Goal: Task Accomplishment & Management: Use online tool/utility

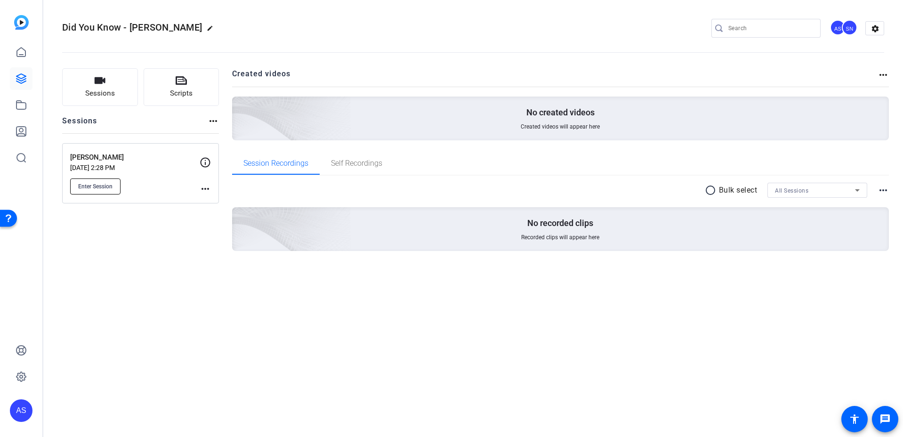
click at [88, 189] on span "Enter Session" at bounding box center [95, 187] width 34 height 8
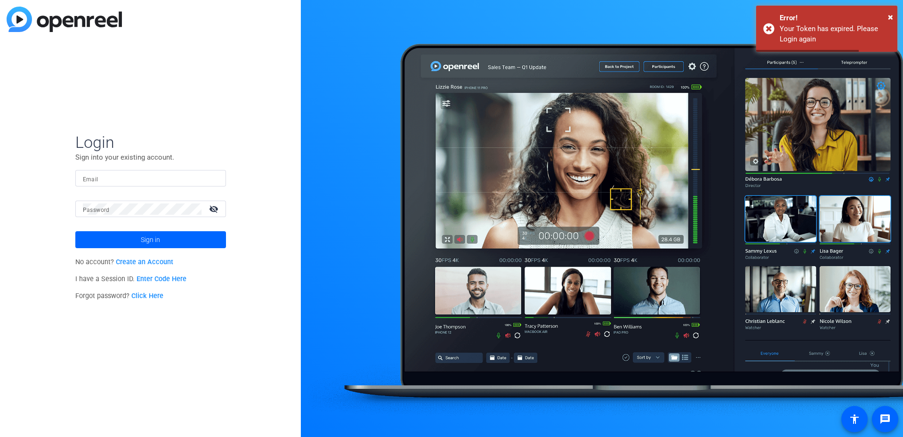
click at [153, 183] on input "Email" at bounding box center [151, 178] width 136 height 11
type input "asiu@svb.com"
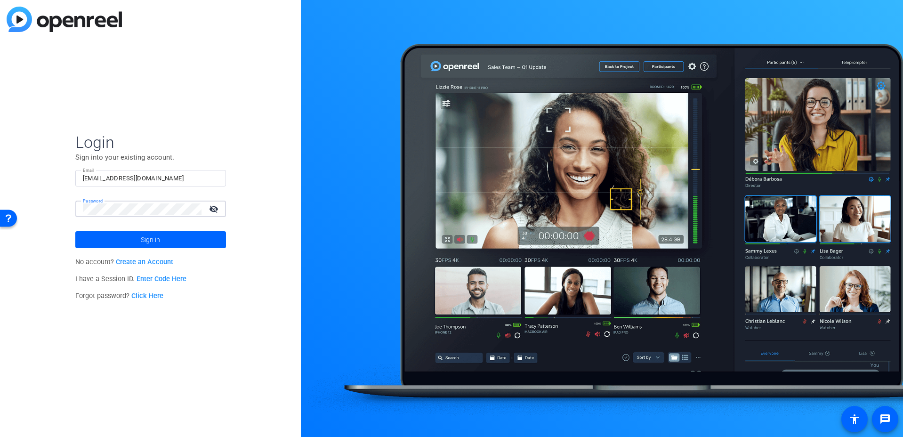
click at [75, 231] on button "Sign in" at bounding box center [150, 239] width 151 height 17
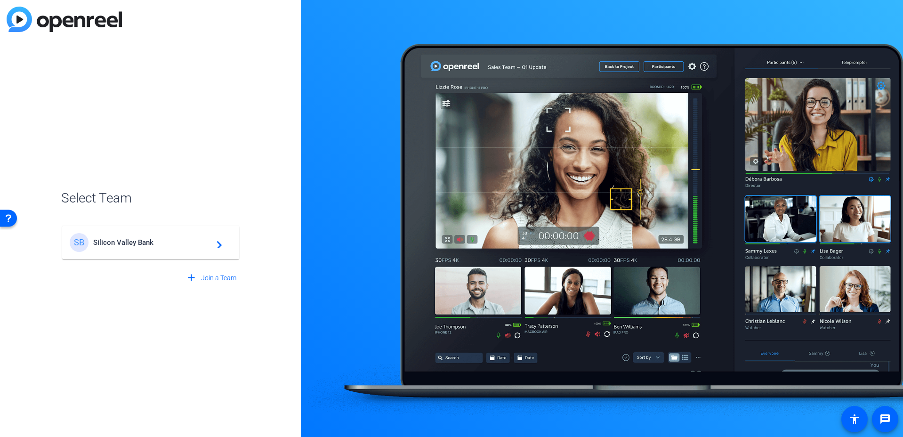
click at [135, 245] on span "Silicon Valley Bank" at bounding box center [152, 242] width 118 height 8
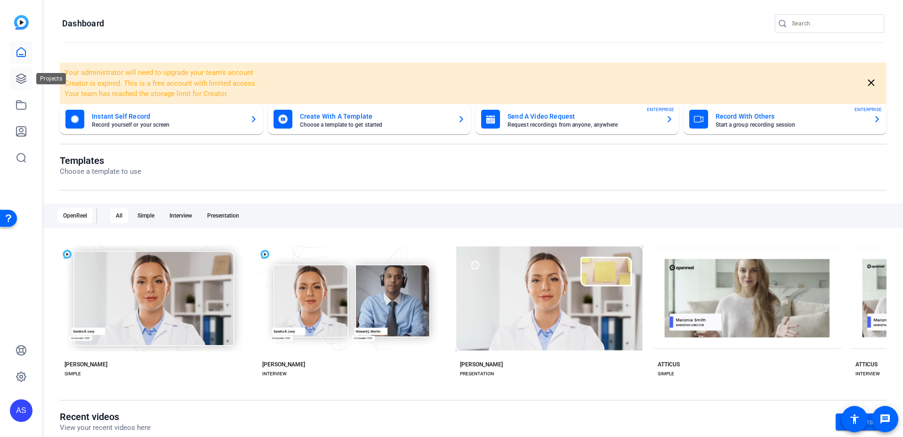
click at [23, 81] on icon at bounding box center [21, 78] width 11 height 11
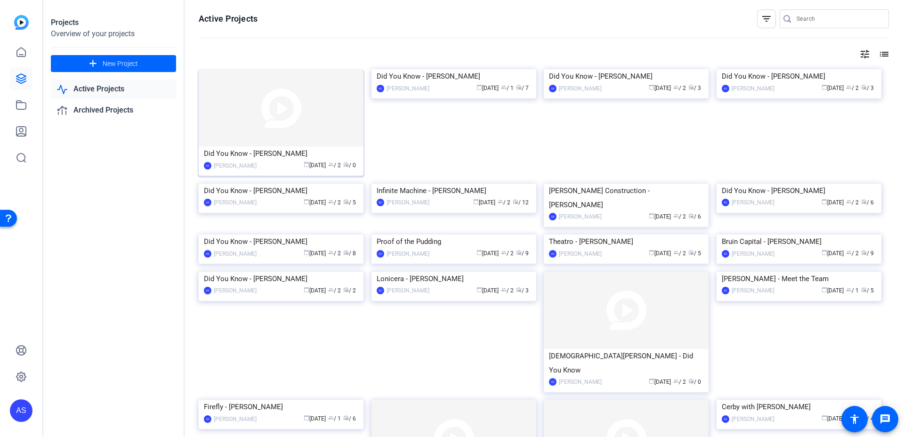
click at [270, 88] on img at bounding box center [281, 107] width 165 height 77
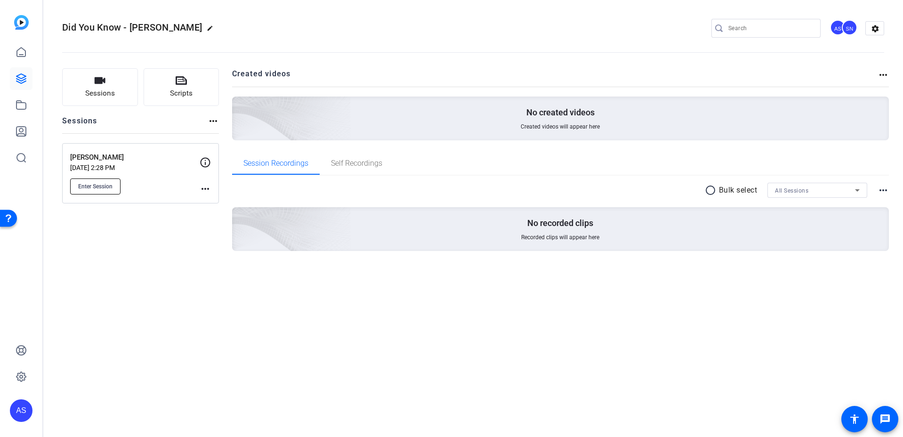
click at [101, 178] on button "Enter Session" at bounding box center [95, 186] width 50 height 16
click at [185, 93] on span "Scripts" at bounding box center [181, 93] width 23 height 11
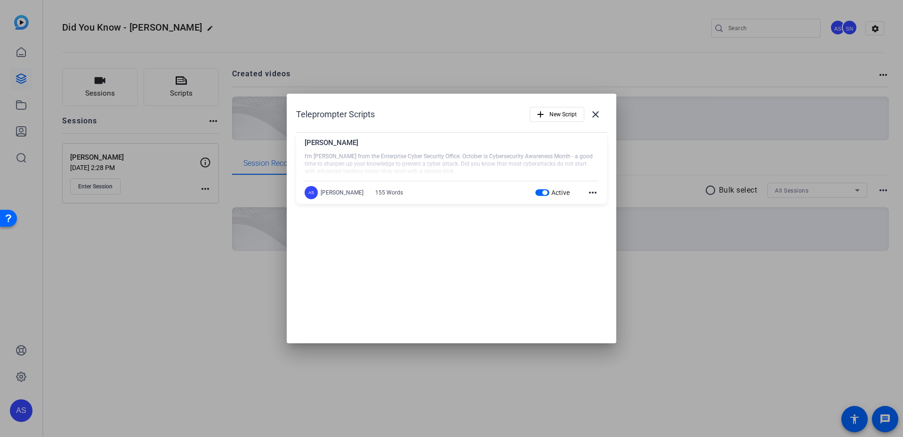
click at [71, 68] on div at bounding box center [451, 218] width 903 height 437
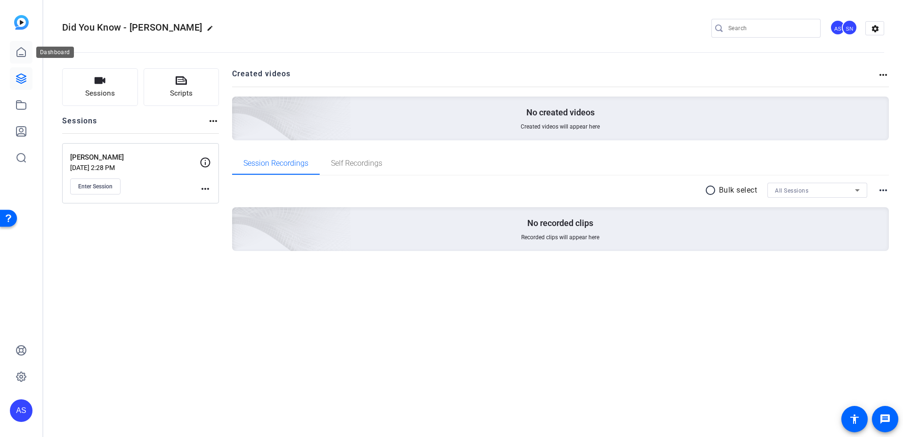
click at [17, 47] on icon at bounding box center [21, 52] width 11 height 11
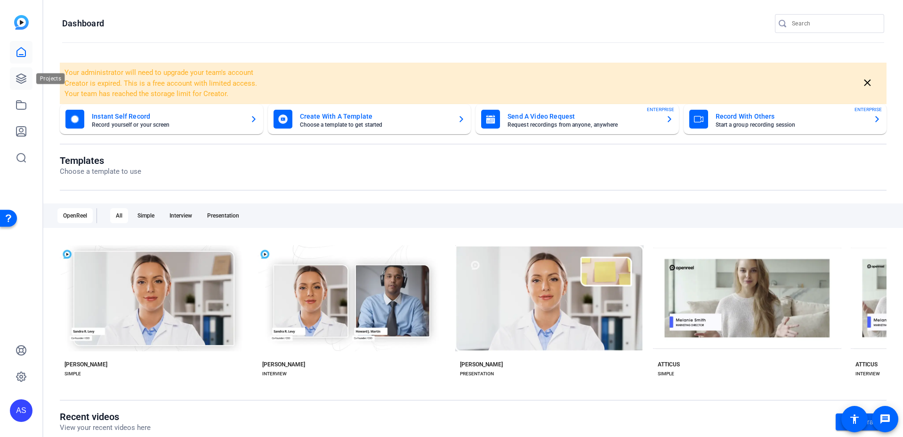
click at [12, 80] on link at bounding box center [21, 78] width 23 height 23
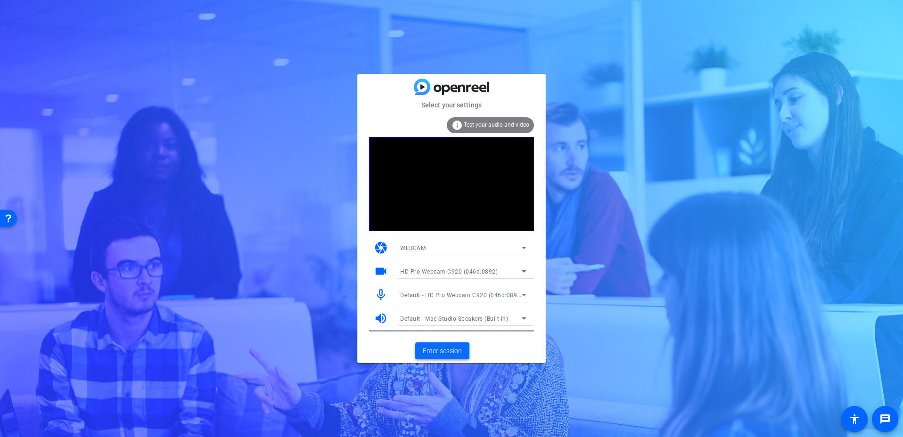
click at [437, 354] on span "Enter session" at bounding box center [442, 351] width 39 height 10
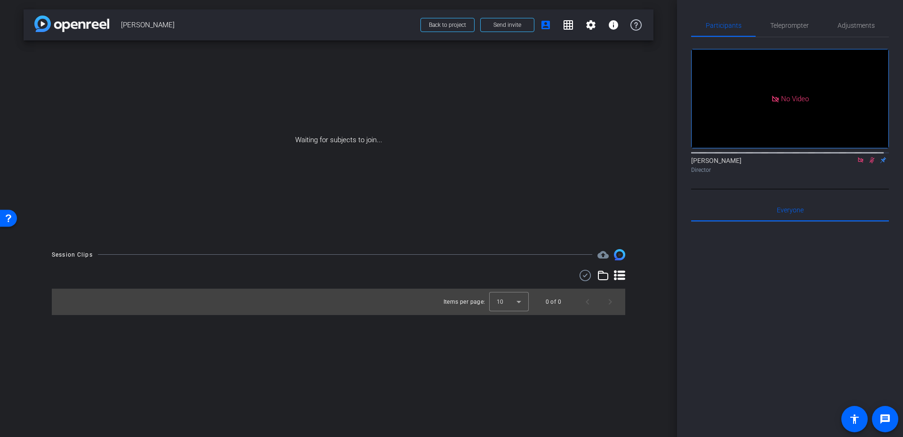
click at [80, 26] on img at bounding box center [71, 24] width 75 height 16
click at [523, 26] on span at bounding box center [507, 25] width 53 height 23
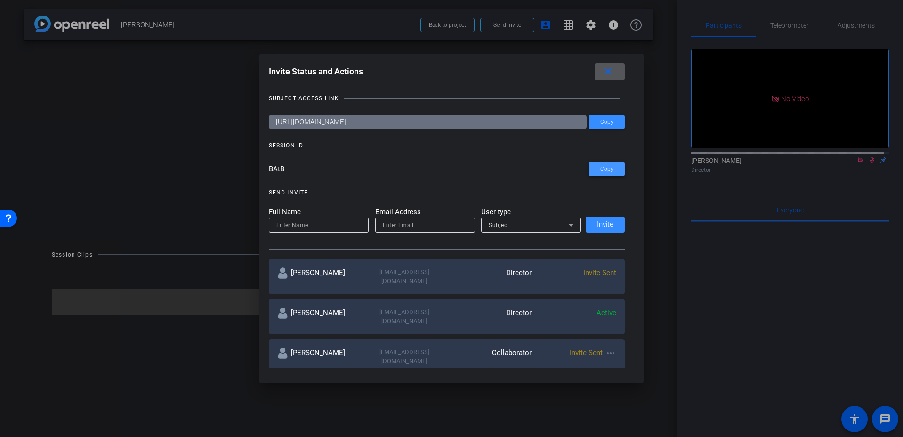
click at [604, 169] on span "Copy" at bounding box center [606, 169] width 13 height 7
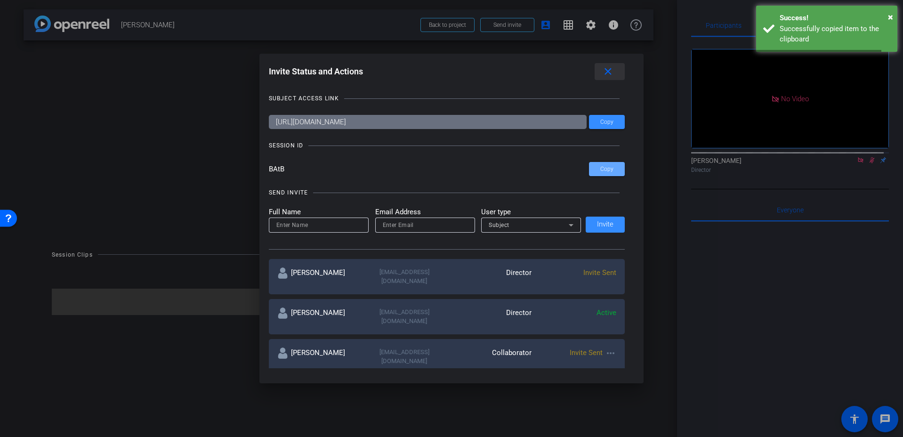
click at [612, 66] on mat-icon "close" at bounding box center [608, 72] width 12 height 12
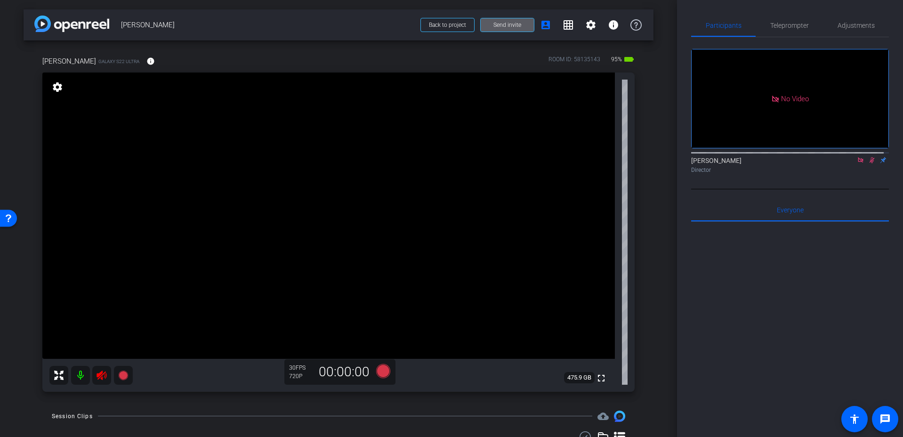
click at [868, 163] on icon at bounding box center [872, 160] width 8 height 7
click at [870, 163] on icon at bounding box center [872, 160] width 4 height 6
click at [79, 373] on mat-icon at bounding box center [80, 375] width 19 height 19
click at [99, 377] on icon at bounding box center [101, 374] width 10 height 9
click at [869, 163] on icon at bounding box center [871, 160] width 5 height 6
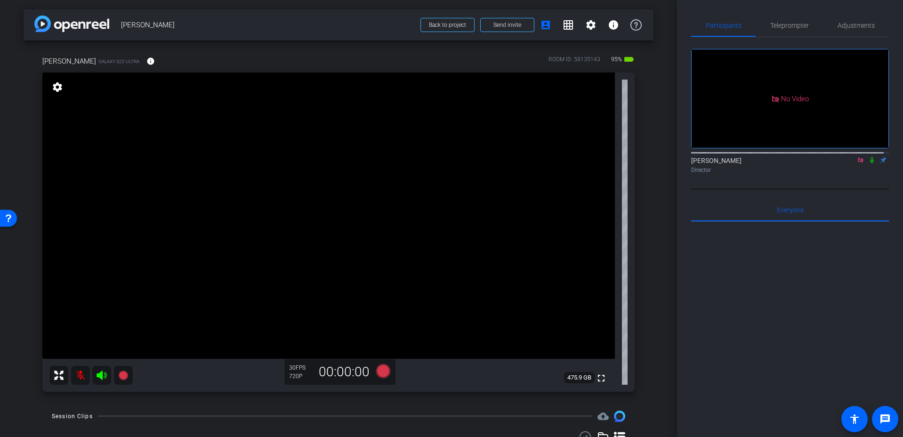
click at [868, 163] on icon at bounding box center [872, 160] width 8 height 7
click at [869, 163] on icon at bounding box center [871, 160] width 5 height 6
click at [82, 372] on mat-icon at bounding box center [80, 375] width 19 height 19
click at [788, 26] on span "Teleprompter" at bounding box center [789, 25] width 39 height 7
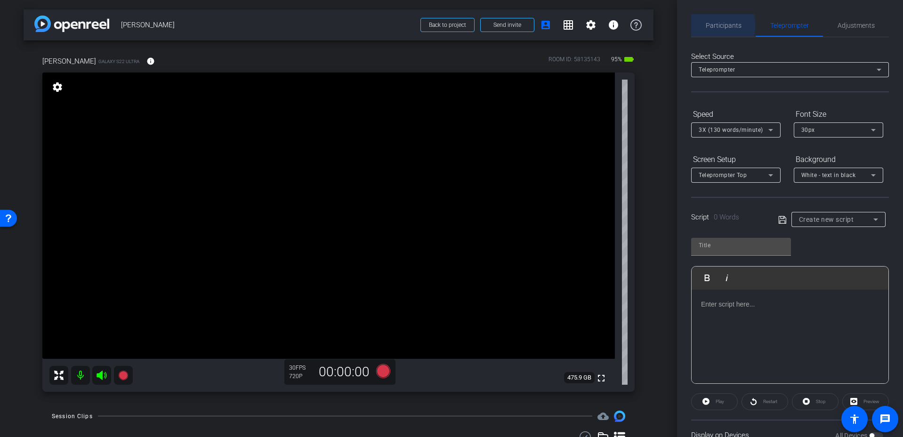
click at [711, 26] on span "Participants" at bounding box center [724, 25] width 36 height 7
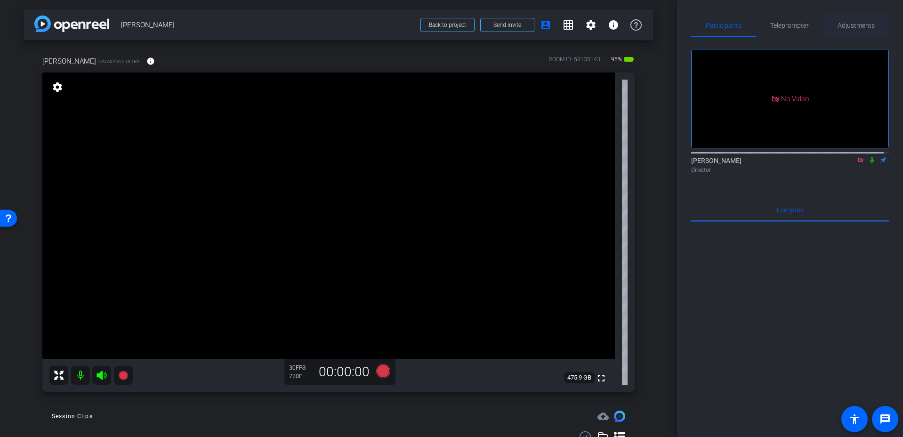
click at [844, 22] on span "Adjustments" at bounding box center [855, 25] width 37 height 7
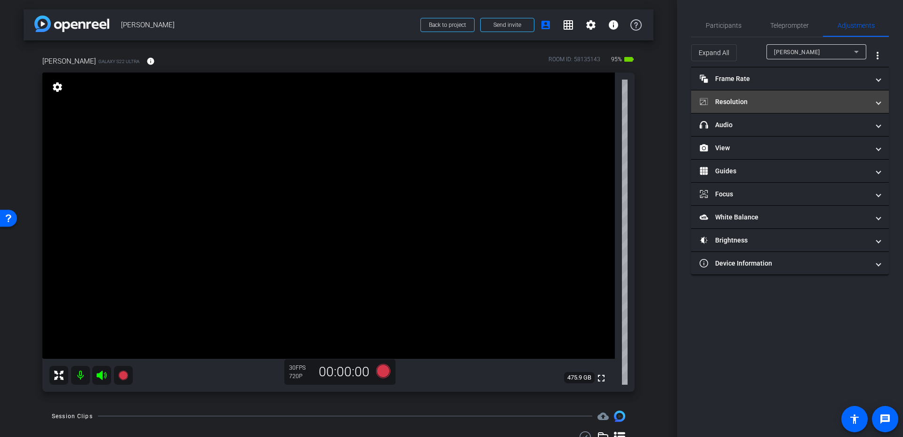
click at [732, 102] on mat-panel-title "Resolution" at bounding box center [784, 102] width 169 height 10
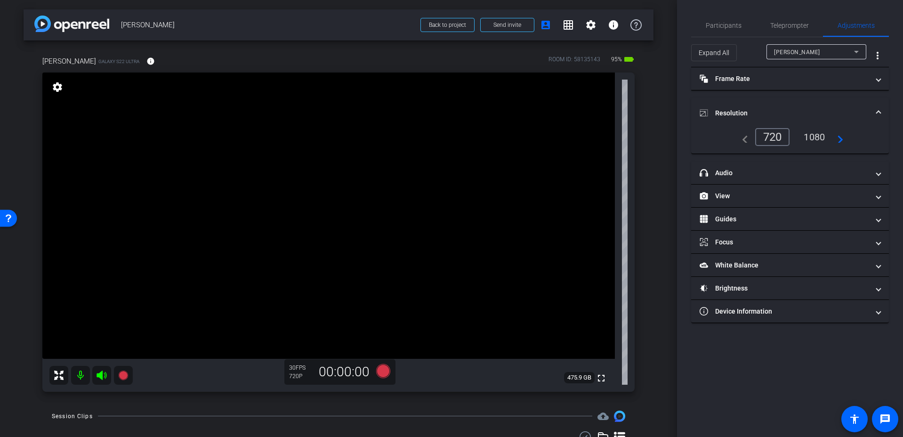
click at [810, 138] on div "1080" at bounding box center [813, 137] width 35 height 16
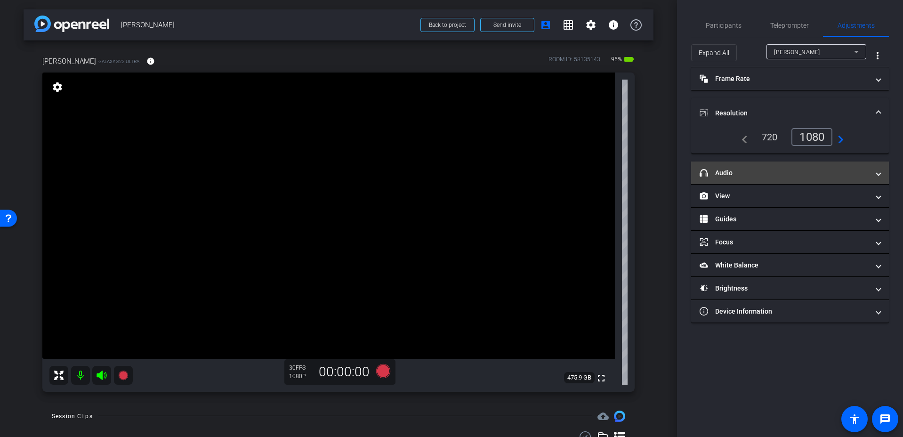
click at [791, 171] on mat-panel-title "headphone icon Audio" at bounding box center [784, 173] width 169 height 10
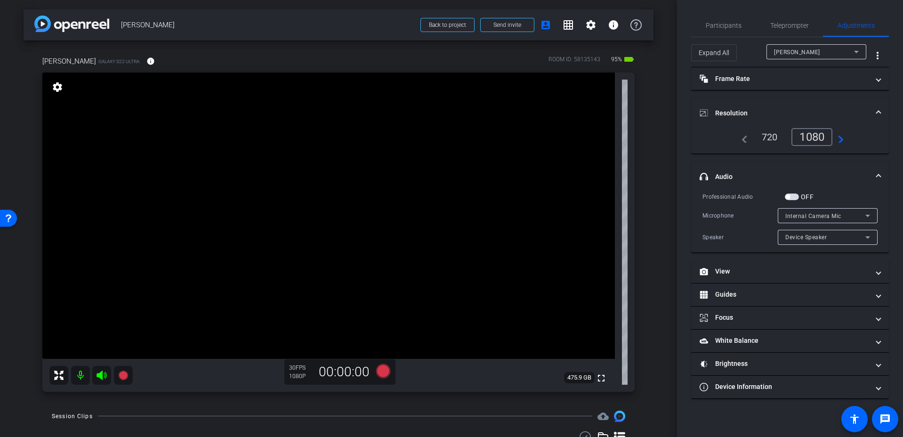
click at [796, 197] on span "button" at bounding box center [792, 196] width 14 height 7
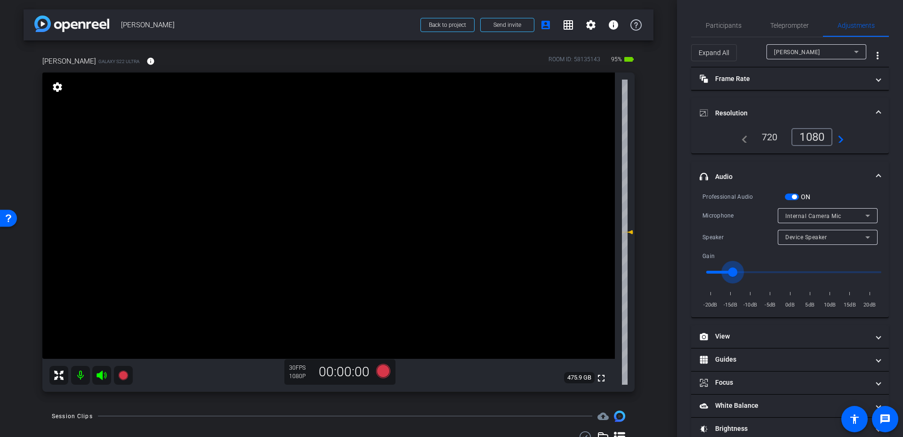
drag, startPoint x: 769, startPoint y: 271, endPoint x: 734, endPoint y: 273, distance: 34.9
click at [733, 273] on input "range" at bounding box center [793, 272] width 195 height 21
click at [798, 213] on span "Internal Camera Mic" at bounding box center [813, 216] width 56 height 7
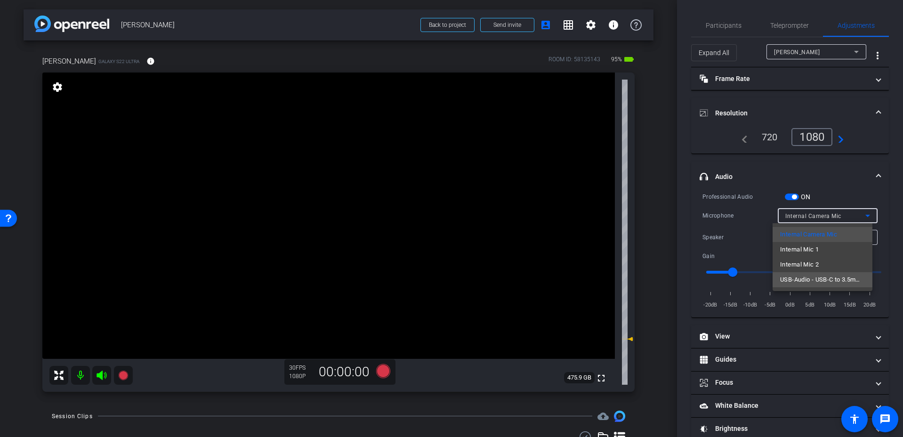
click at [801, 284] on span "USB-Audio - USB-C to 3.5mm Headphone Jack A" at bounding box center [822, 279] width 85 height 11
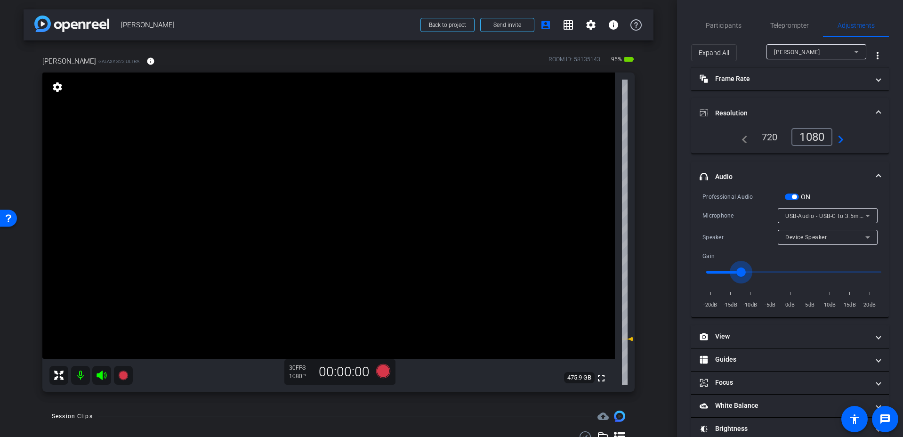
drag, startPoint x: 734, startPoint y: 271, endPoint x: 747, endPoint y: 269, distance: 12.8
click at [745, 271] on input "range" at bounding box center [793, 272] width 195 height 21
type input "-11"
click at [743, 271] on input "range" at bounding box center [793, 272] width 195 height 21
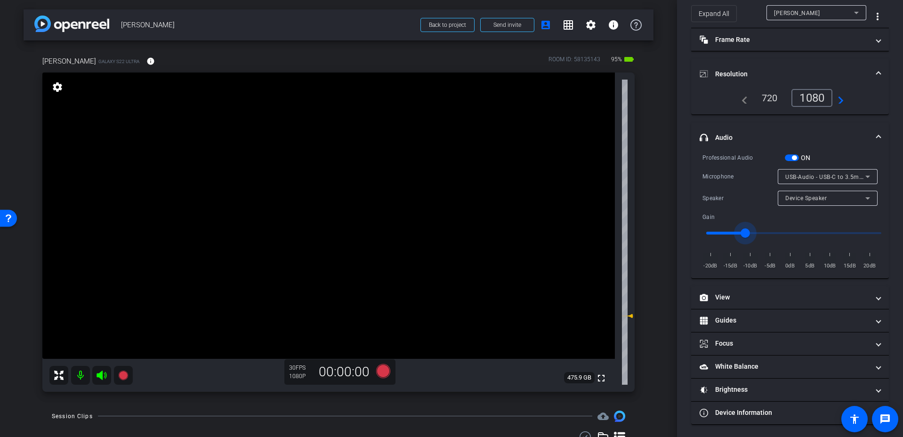
scroll to position [41, 0]
click at [876, 131] on span at bounding box center [878, 136] width 4 height 10
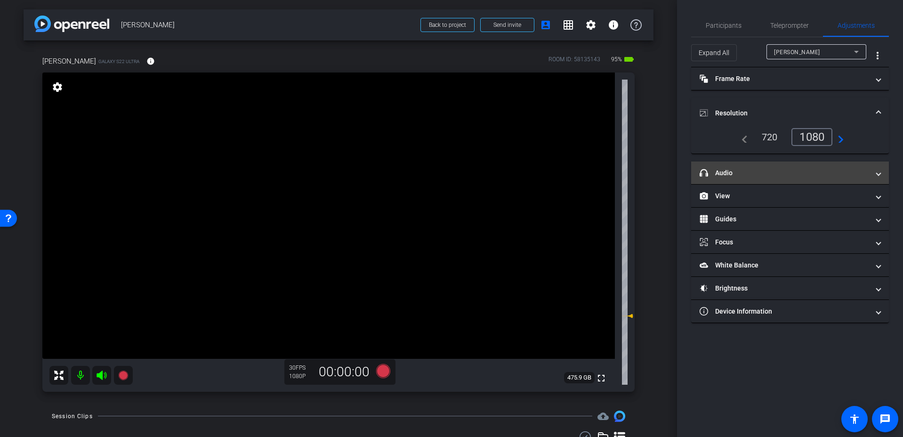
scroll to position [0, 0]
click at [877, 169] on span at bounding box center [878, 173] width 4 height 10
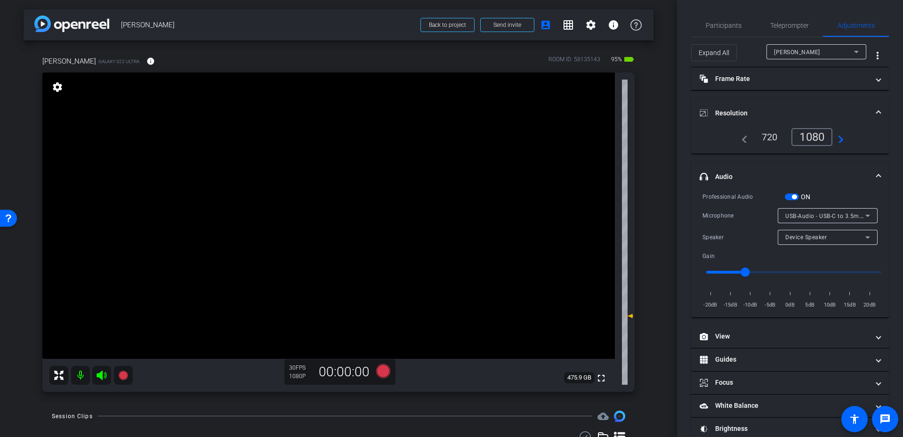
click at [869, 172] on span "headphone icon Audio" at bounding box center [788, 177] width 177 height 10
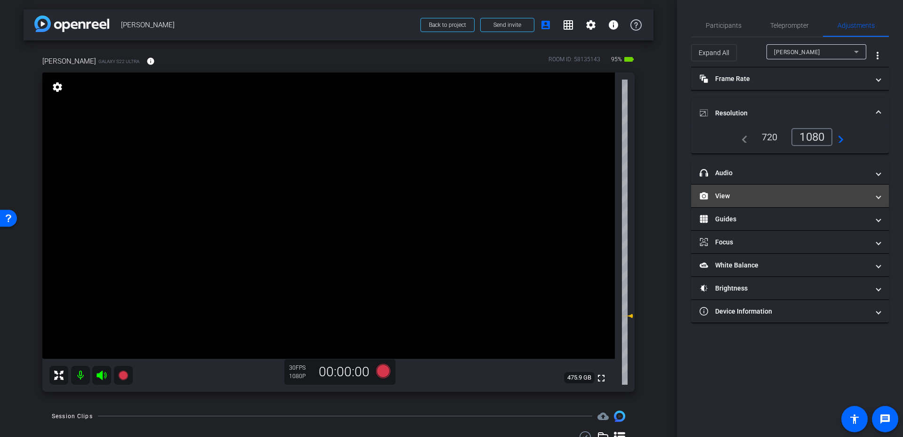
click at [796, 199] on mat-panel-title "View" at bounding box center [784, 196] width 169 height 10
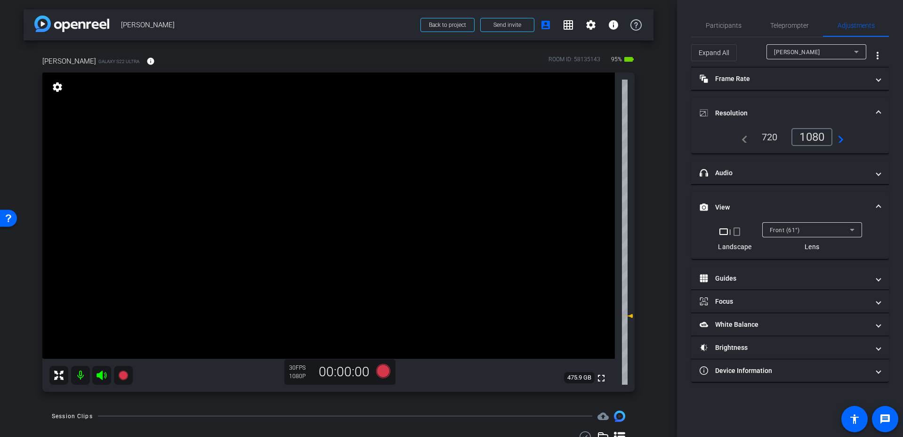
click at [783, 231] on span "Front (61°)" at bounding box center [785, 230] width 30 height 7
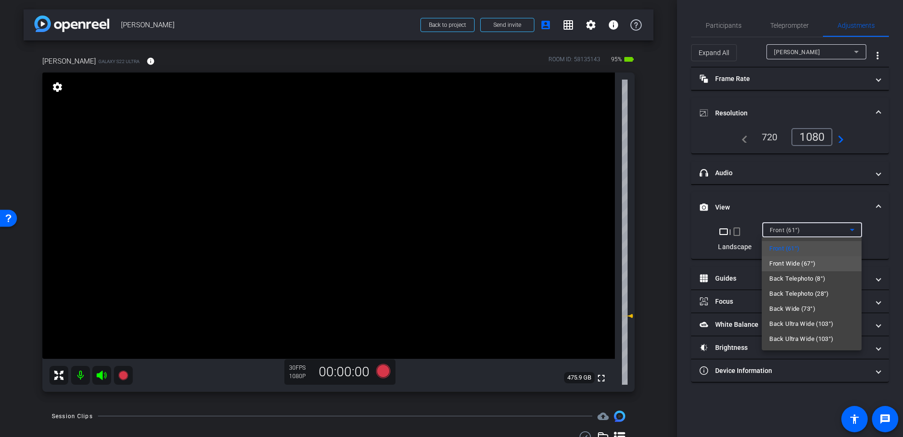
click at [796, 266] on span "Front Wide (67°)" at bounding box center [792, 263] width 46 height 11
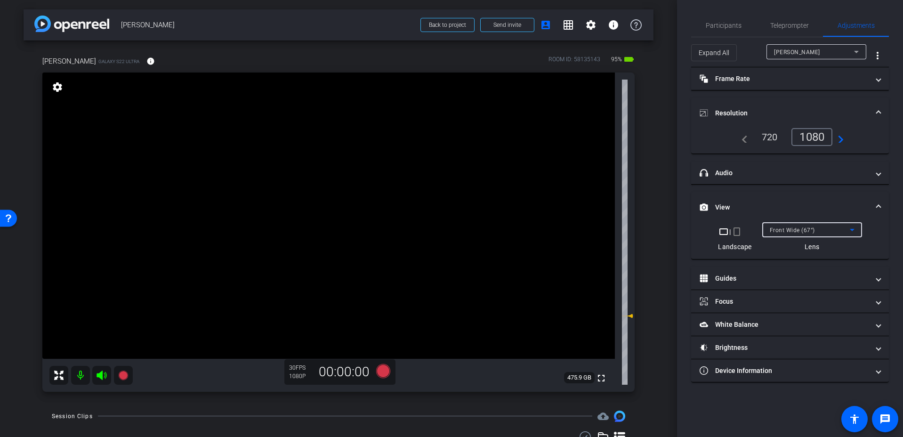
click at [877, 202] on span at bounding box center [878, 207] width 4 height 10
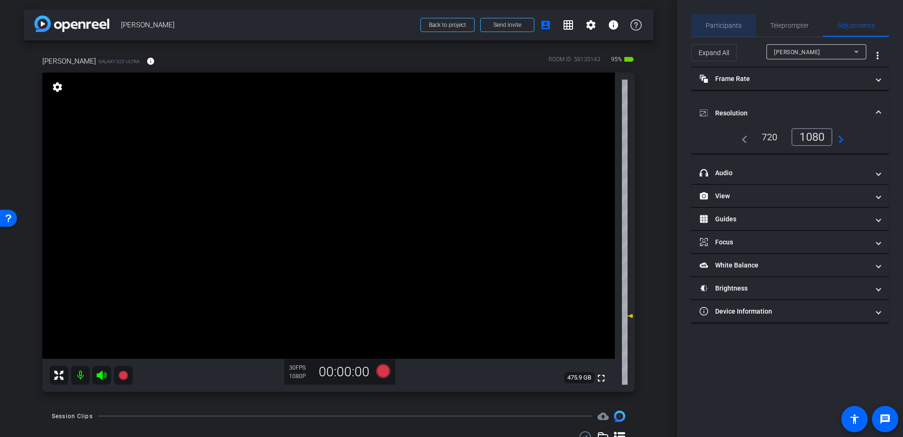
click at [725, 21] on span "Participants" at bounding box center [724, 25] width 36 height 23
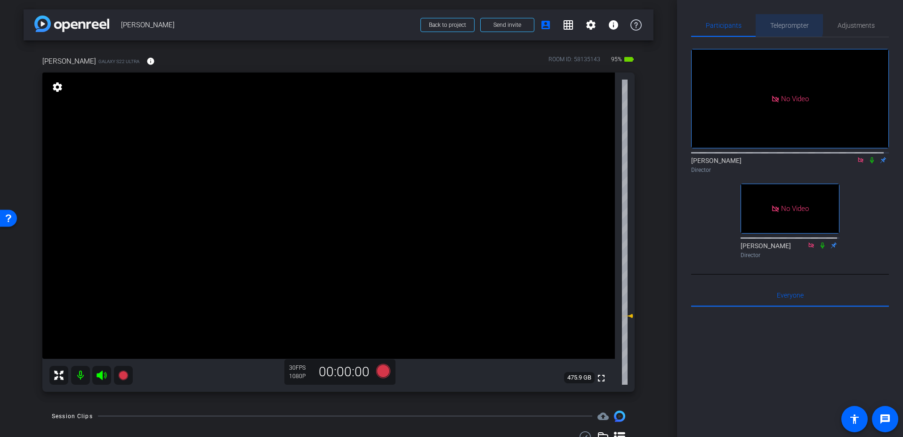
click at [786, 24] on span "Teleprompter" at bounding box center [789, 25] width 39 height 7
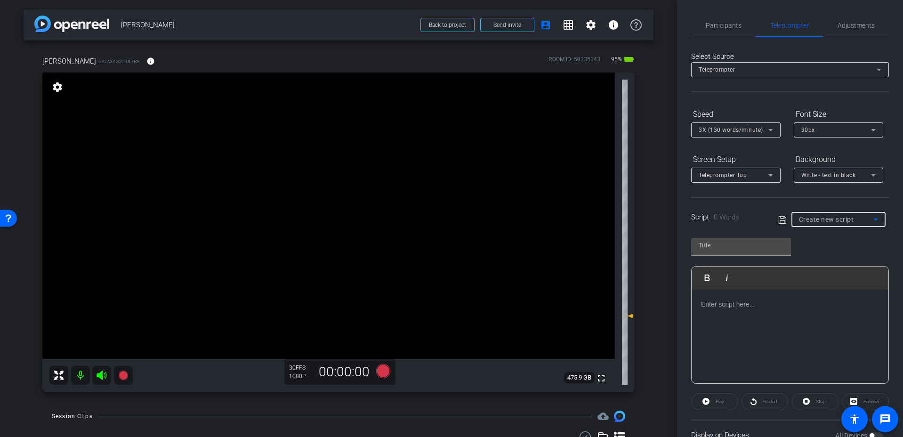
click at [821, 222] on span "Create new script" at bounding box center [826, 220] width 55 height 8
click at [819, 250] on mat-option "John V" at bounding box center [835, 253] width 92 height 15
type input "John V"
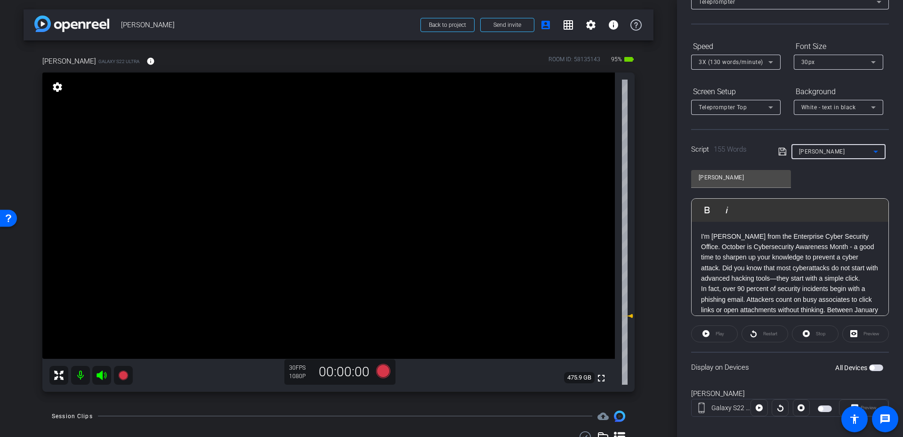
scroll to position [78, 0]
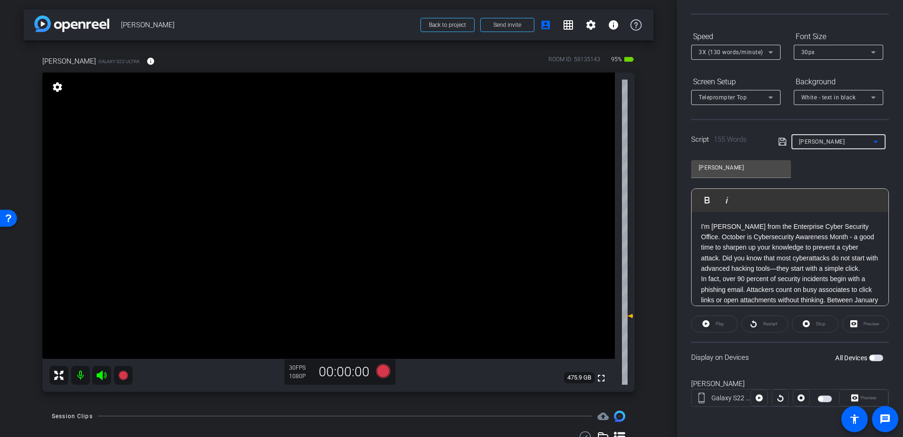
click at [871, 360] on span "button" at bounding box center [876, 357] width 14 height 7
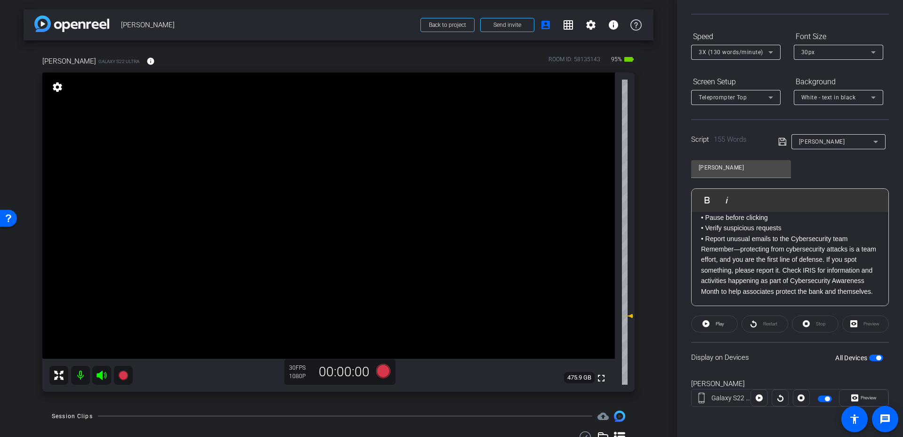
scroll to position [0, 0]
click at [763, 101] on div "Teleprompter Top" at bounding box center [734, 97] width 70 height 12
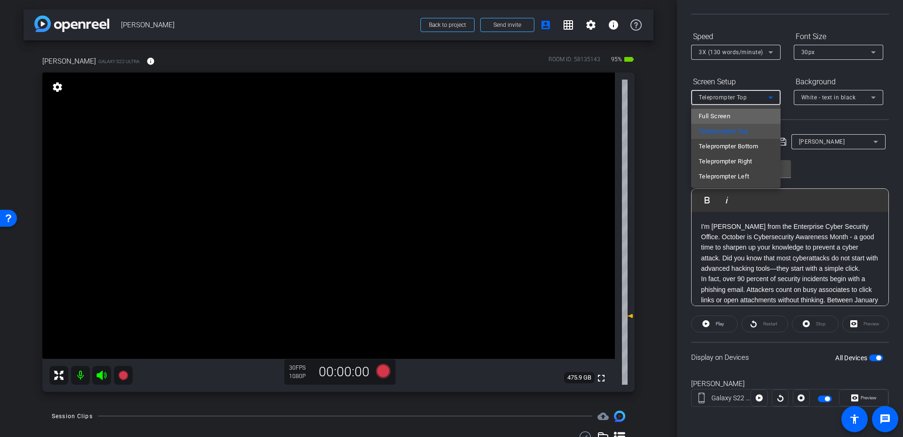
click at [720, 117] on span "Full Screen" at bounding box center [715, 116] width 32 height 11
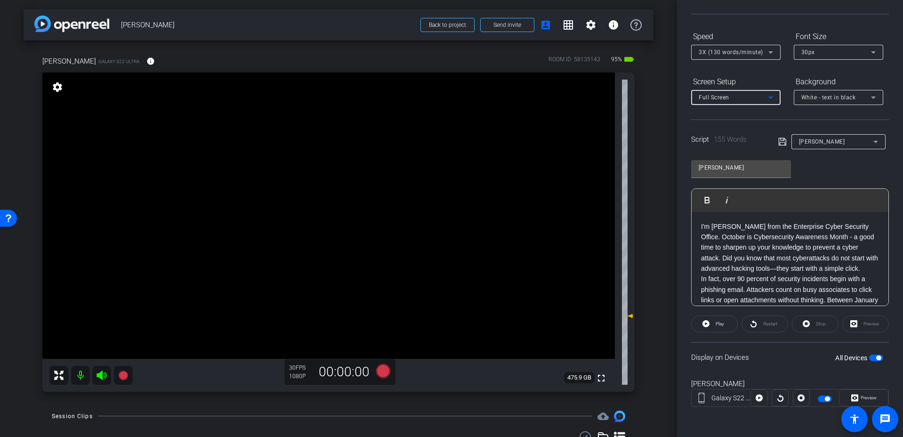
click at [776, 75] on div "Screen Setup" at bounding box center [735, 82] width 89 height 16
click at [764, 55] on div "3X (130 words/minute)" at bounding box center [734, 52] width 70 height 12
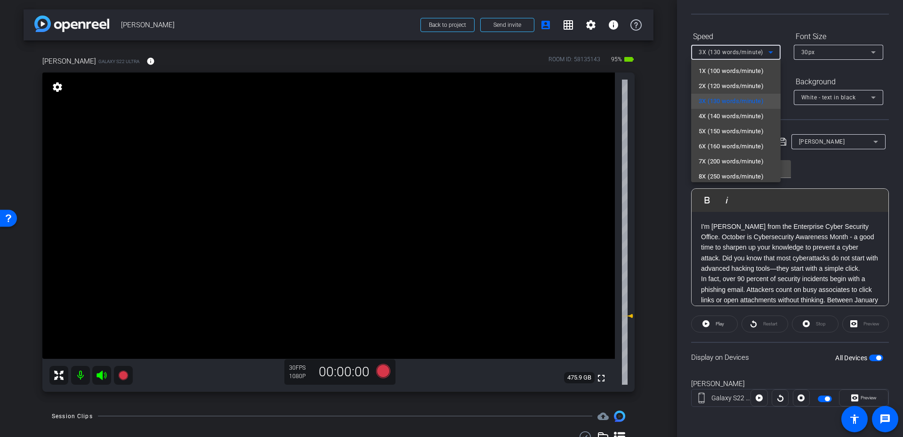
click at [750, 45] on div at bounding box center [451, 218] width 903 height 437
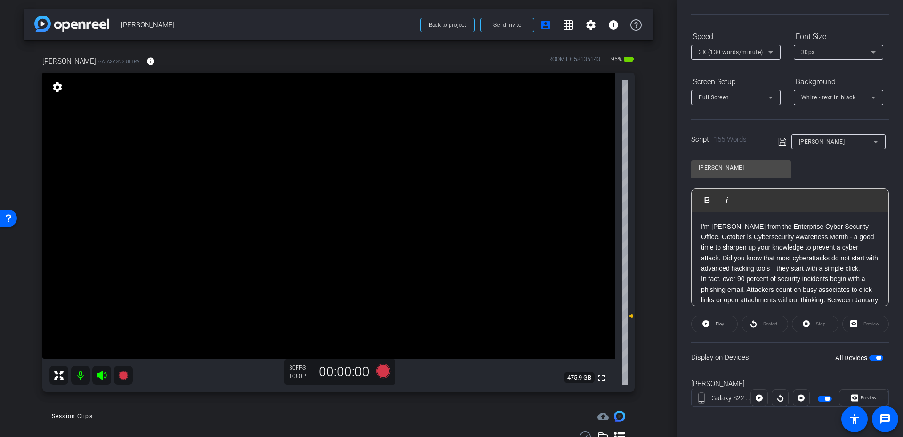
click at [751, 49] on span "3X (130 words/minute)" at bounding box center [731, 52] width 64 height 7
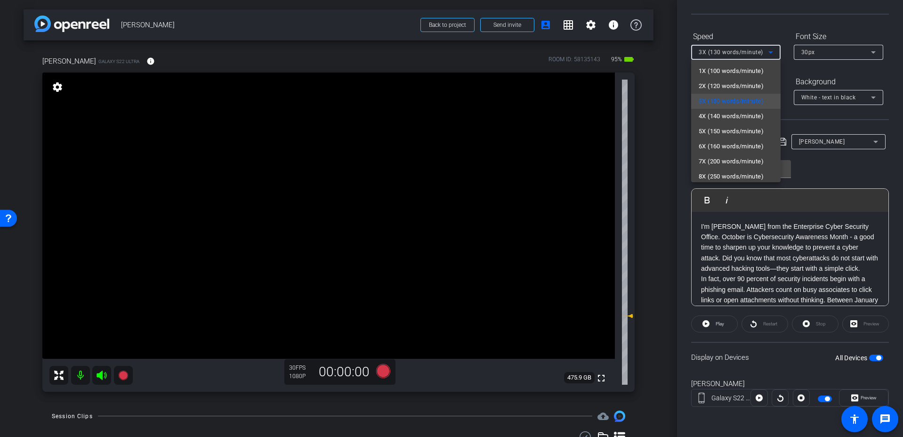
click at [772, 53] on div at bounding box center [451, 218] width 903 height 437
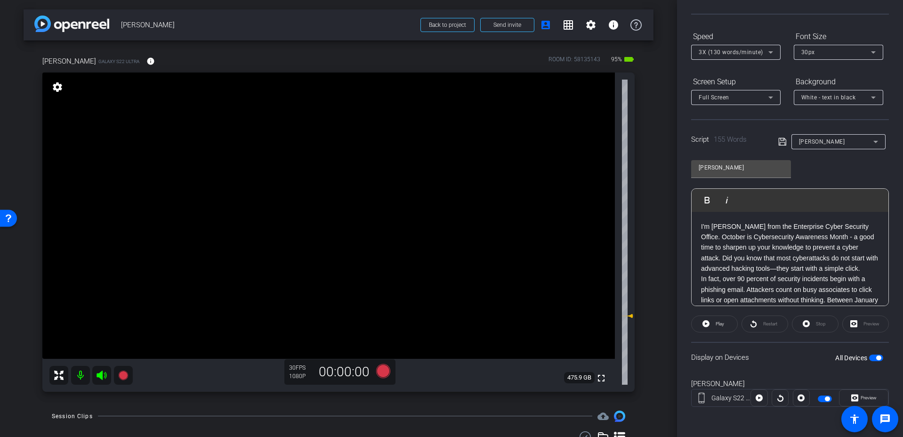
click at [770, 49] on icon at bounding box center [770, 52] width 11 height 11
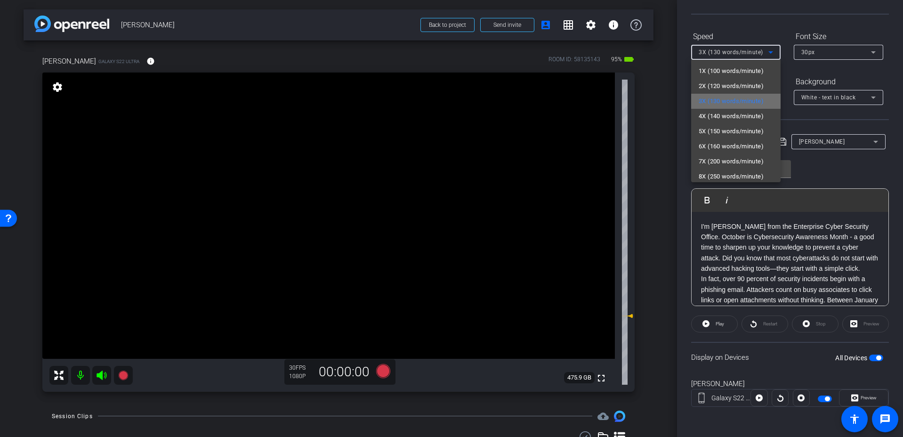
click at [747, 105] on span "3X (130 words/minute)" at bounding box center [731, 101] width 65 height 11
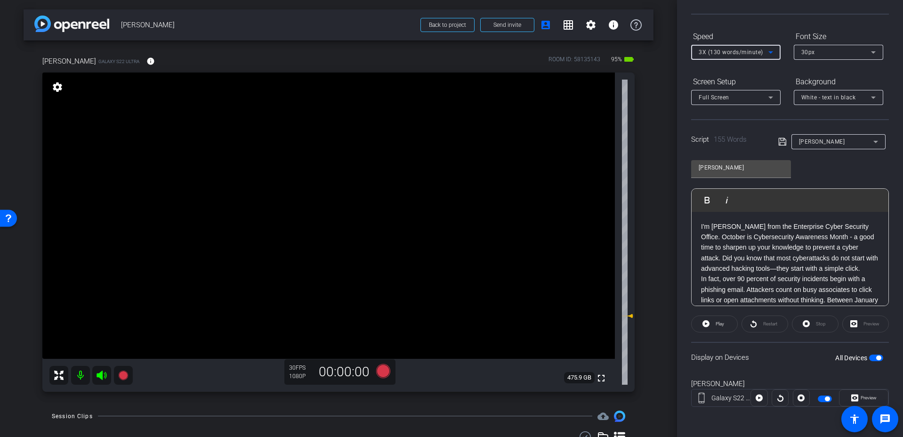
scroll to position [1, 0]
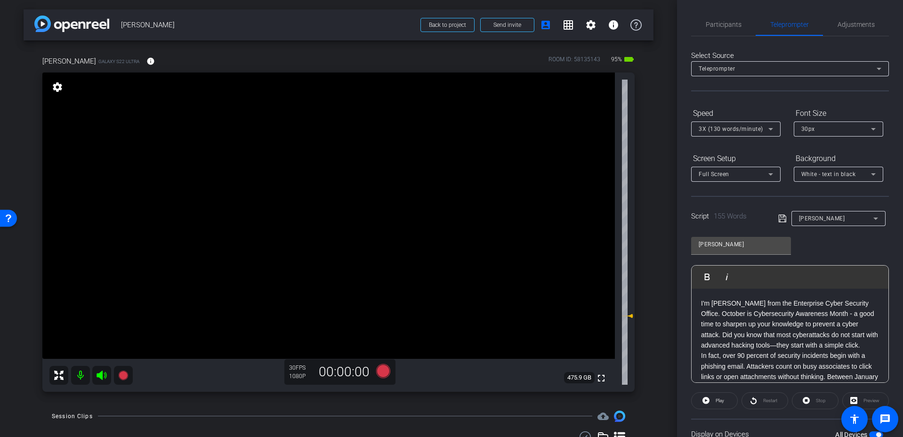
click at [792, 151] on div "Screen Setup Full Screen Background White - text in black" at bounding box center [790, 166] width 198 height 31
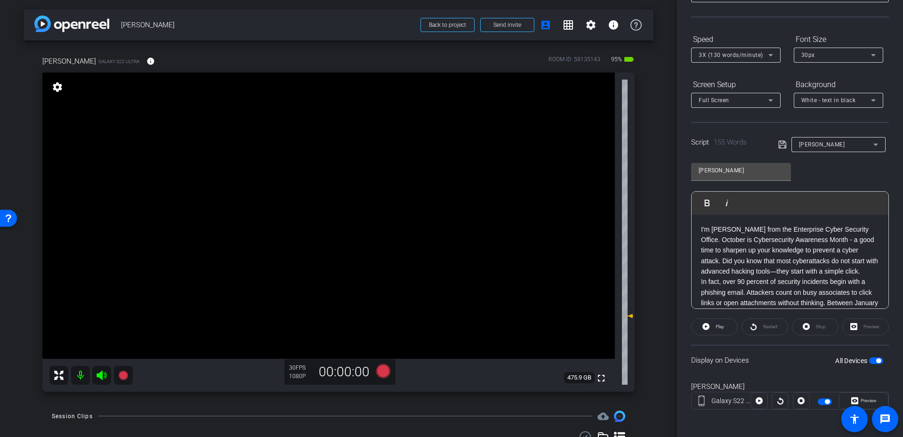
scroll to position [78, 0]
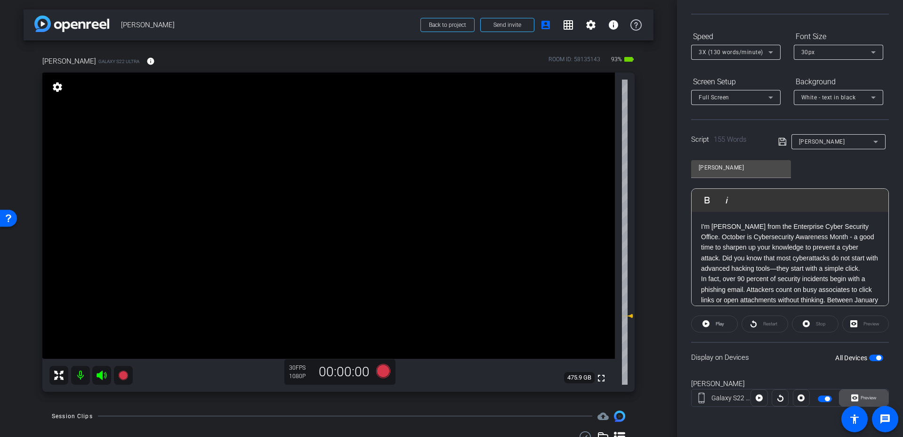
click at [862, 395] on span "Preview" at bounding box center [868, 397] width 16 height 5
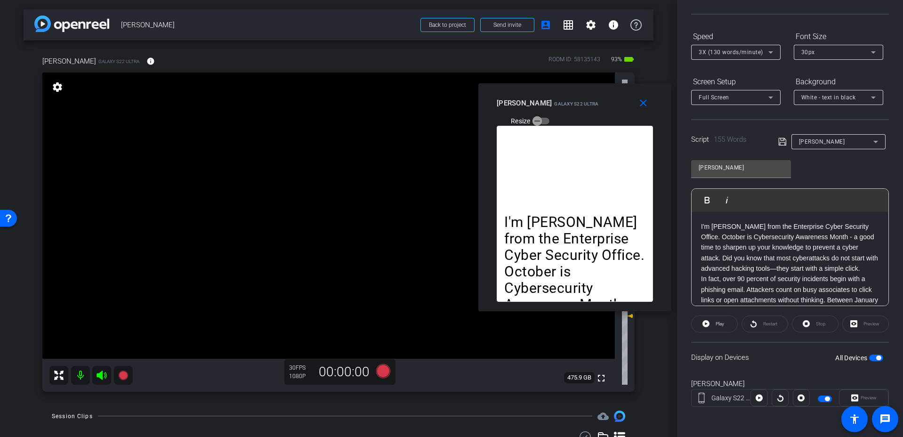
drag, startPoint x: 411, startPoint y: 121, endPoint x: 534, endPoint y: 100, distance: 124.8
click at [535, 100] on div "John Galaxy S22 Ultra" at bounding box center [548, 101] width 102 height 11
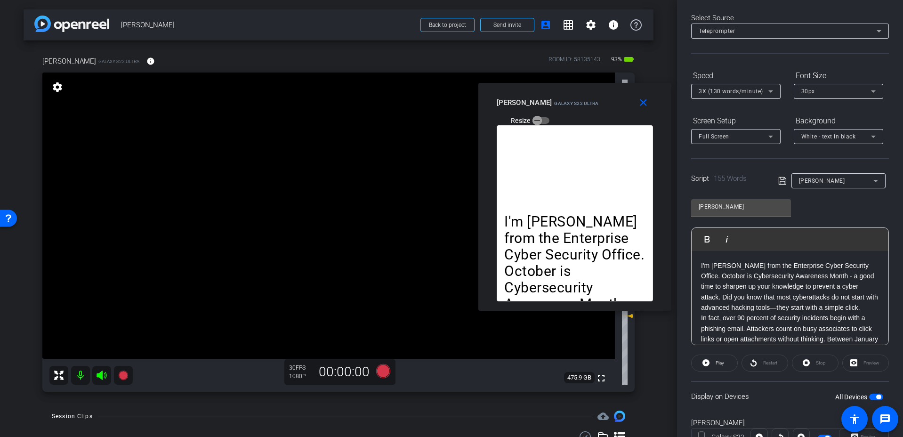
scroll to position [0, 0]
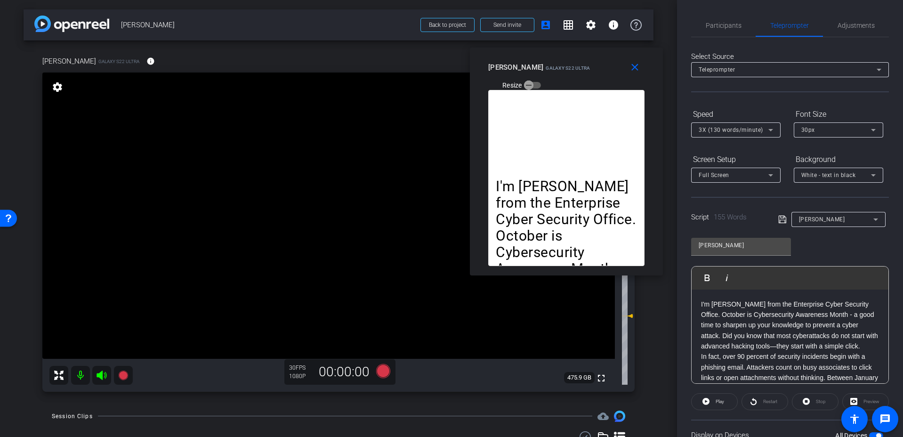
drag, startPoint x: 549, startPoint y: 102, endPoint x: 540, endPoint y: 67, distance: 36.4
click at [546, 67] on span "Galaxy S22 Ultra" at bounding box center [568, 67] width 44 height 5
click at [871, 28] on div "Adjustments" at bounding box center [856, 25] width 66 height 23
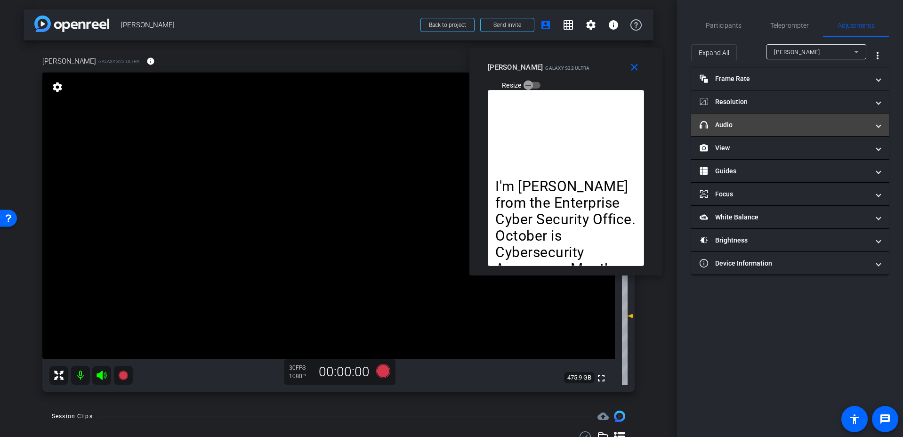
click at [740, 126] on mat-panel-title "headphone icon Audio" at bounding box center [784, 125] width 169 height 10
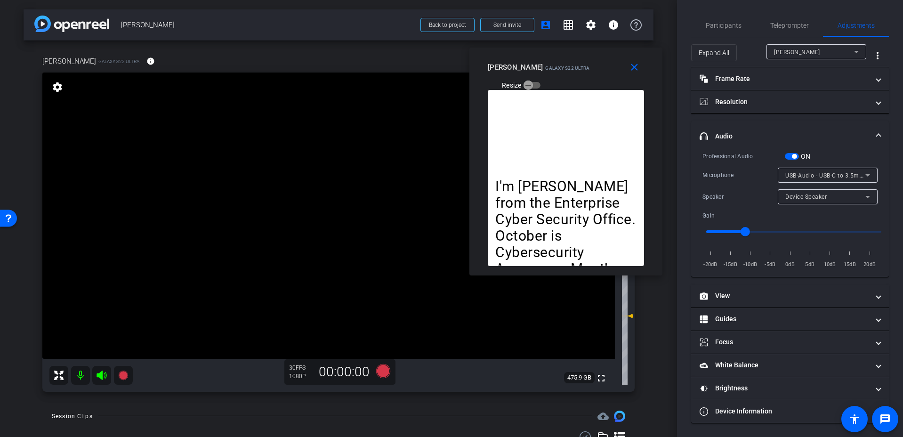
click at [543, 72] on div "John Galaxy S22 Ultra Resize" at bounding box center [569, 75] width 163 height 33
click at [779, 26] on span "Teleprompter" at bounding box center [789, 25] width 39 height 7
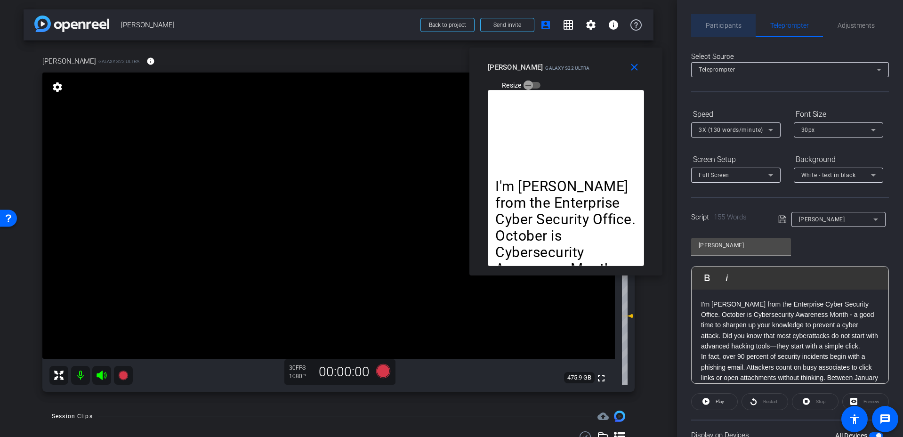
click at [727, 27] on span "Participants" at bounding box center [724, 25] width 36 height 7
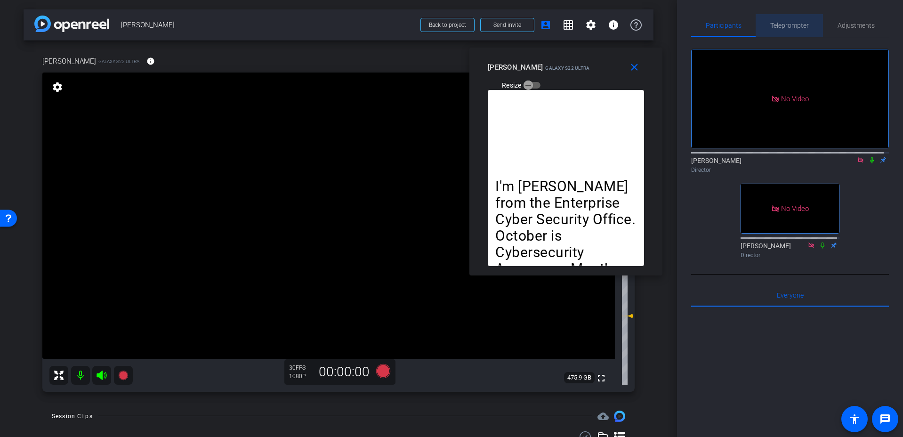
click at [789, 24] on span "Teleprompter" at bounding box center [789, 25] width 39 height 7
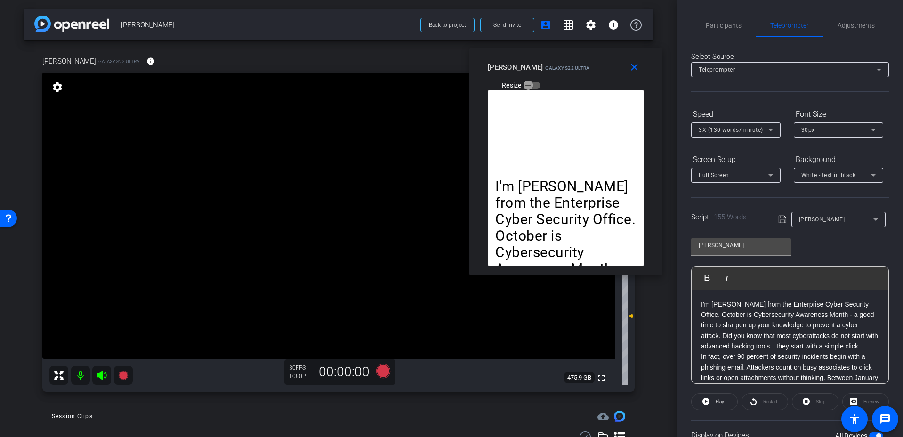
scroll to position [3, 0]
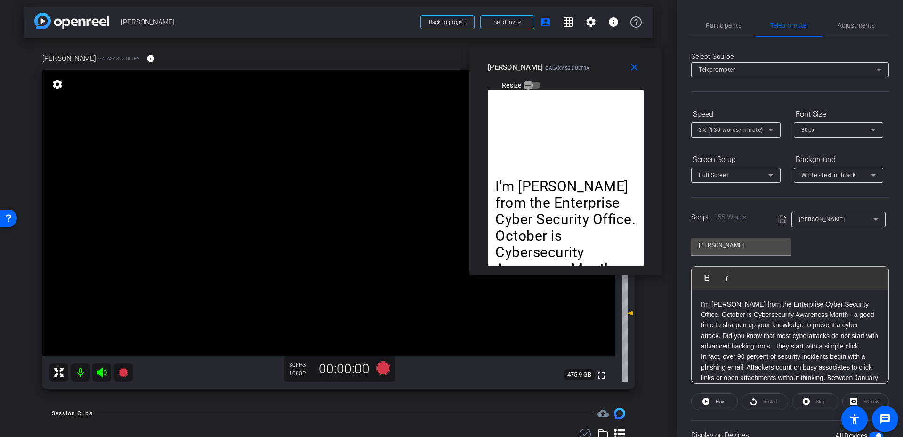
drag, startPoint x: 673, startPoint y: 195, endPoint x: 677, endPoint y: 220, distance: 24.8
click at [677, 220] on div "Participants Teleprompter Adjustments Adria Siu Director Steve Norfleet Directo…" at bounding box center [790, 218] width 226 height 437
click at [381, 372] on icon at bounding box center [383, 368] width 14 height 14
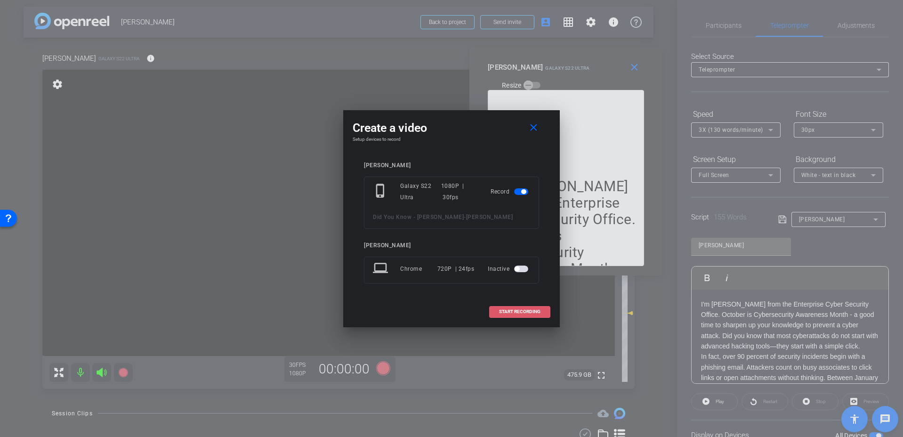
click at [519, 311] on span "START RECORDING" at bounding box center [519, 311] width 41 height 5
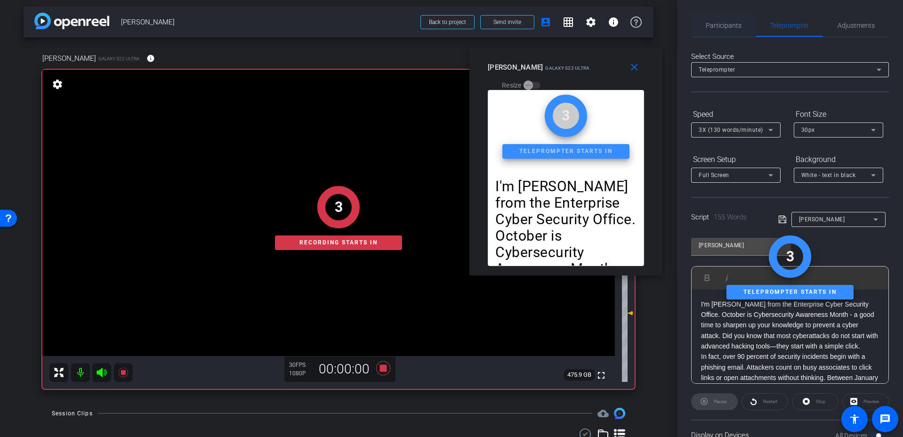
click at [730, 25] on span "Participants" at bounding box center [724, 25] width 36 height 7
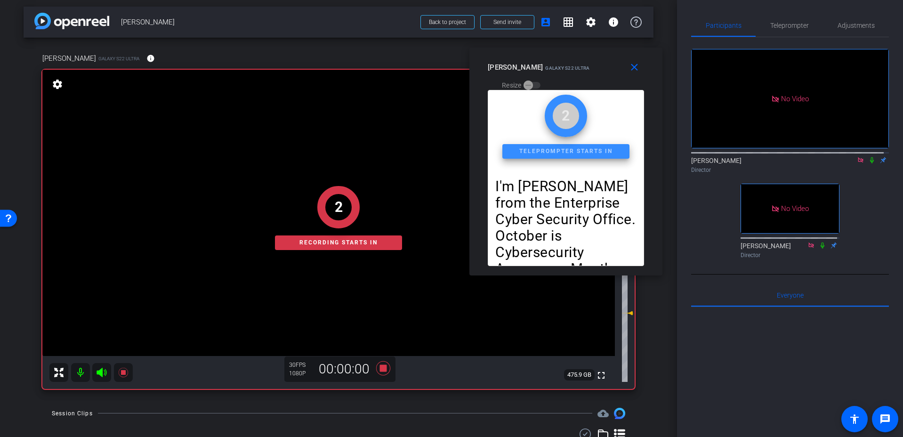
click at [868, 157] on icon at bounding box center [872, 160] width 8 height 7
click at [872, 177] on div "No Video Adria Siu Director No Video Steve Norfleet Director" at bounding box center [790, 149] width 198 height 225
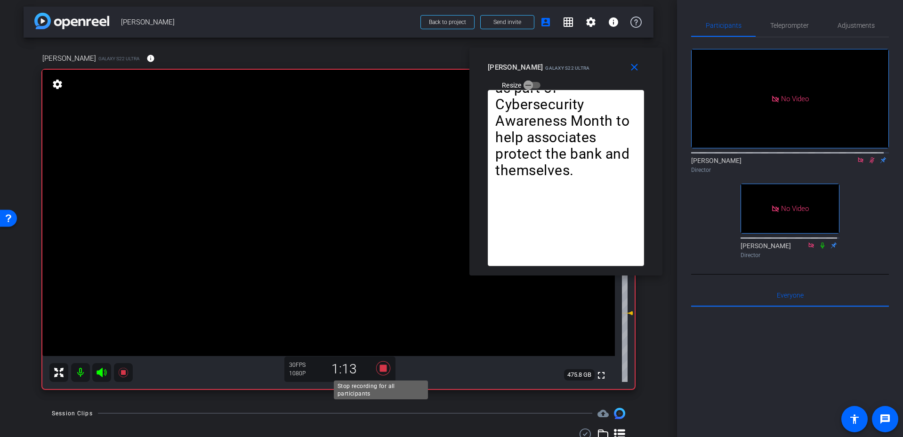
click at [377, 368] on icon at bounding box center [383, 368] width 23 height 17
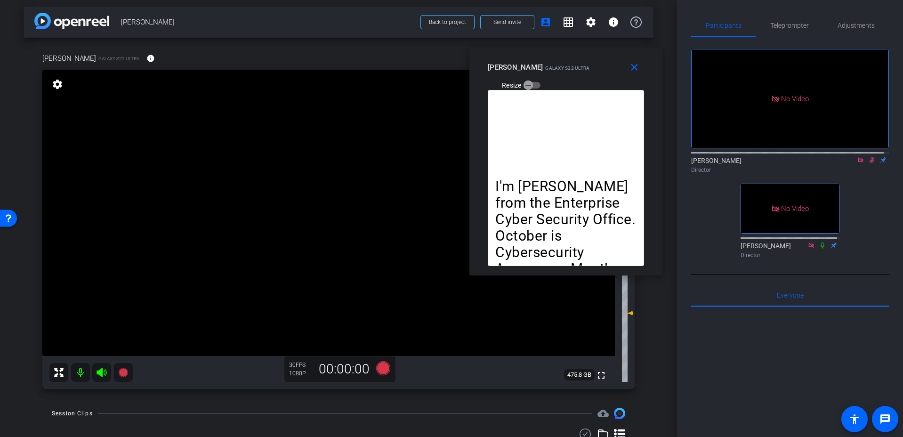
click at [868, 157] on icon at bounding box center [872, 160] width 8 height 7
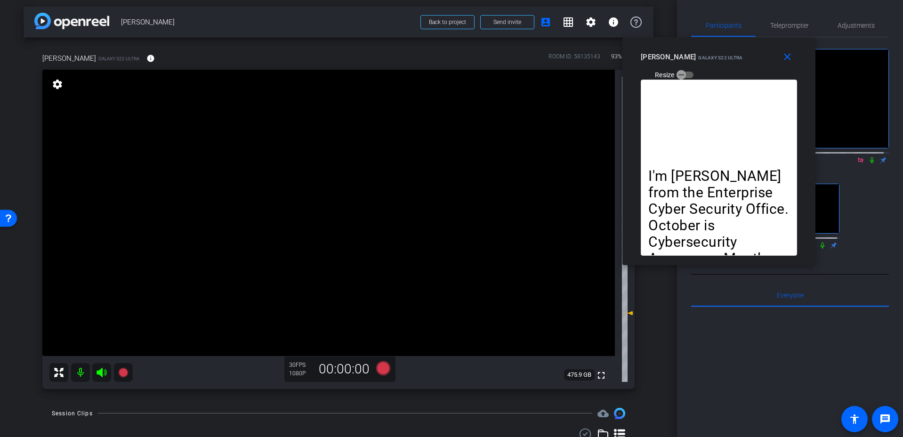
drag, startPoint x: 538, startPoint y: 71, endPoint x: 693, endPoint y: 61, distance: 155.6
click at [693, 61] on div "John Galaxy S22 Ultra" at bounding box center [692, 55] width 102 height 11
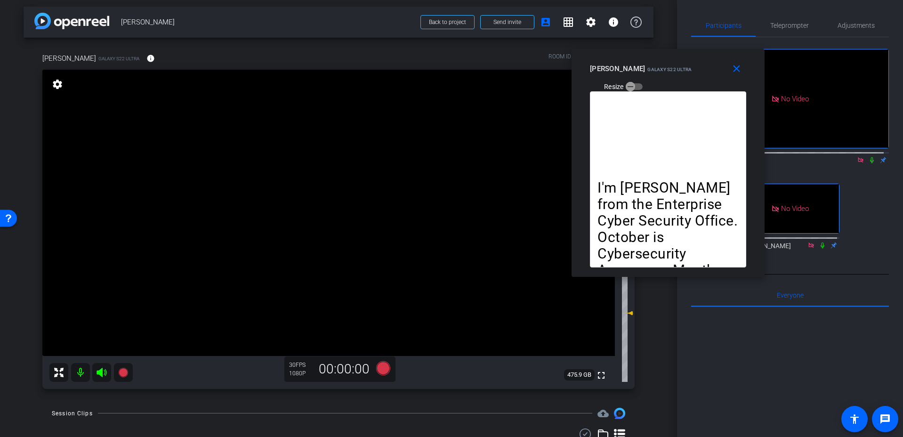
drag, startPoint x: 693, startPoint y: 61, endPoint x: 641, endPoint y: 72, distance: 53.9
click at [641, 72] on div "John Galaxy S22 Ultra" at bounding box center [641, 67] width 102 height 11
click at [793, 25] on span "Teleprompter" at bounding box center [789, 25] width 39 height 7
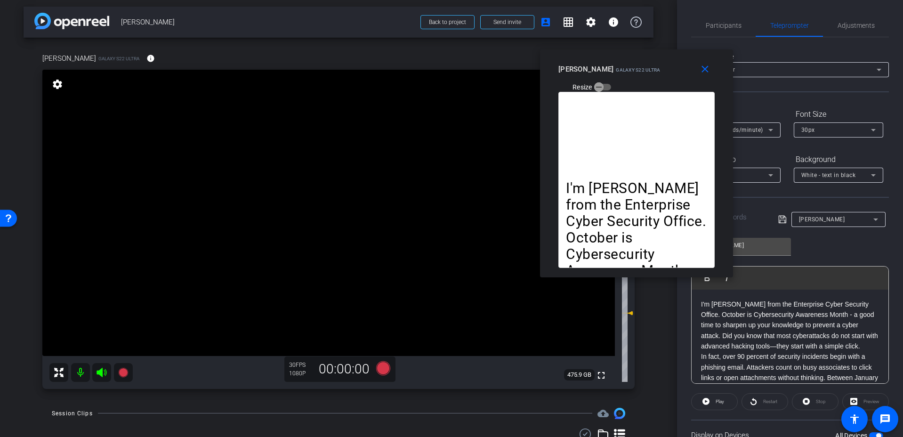
drag, startPoint x: 636, startPoint y: 73, endPoint x: 605, endPoint y: 74, distance: 31.1
click at [605, 74] on div "John Galaxy S22 Ultra Resize" at bounding box center [639, 77] width 163 height 33
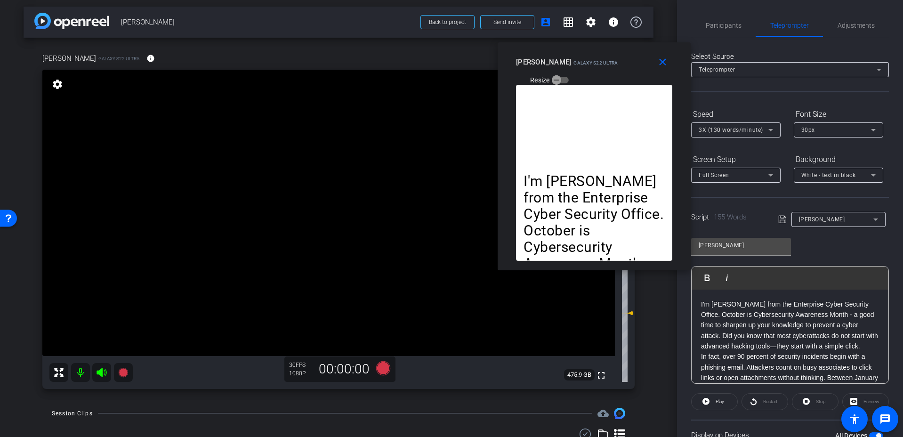
drag, startPoint x: 618, startPoint y: 70, endPoint x: 575, endPoint y: 63, distance: 42.9
click at [575, 63] on span "Galaxy S22 Ultra" at bounding box center [595, 62] width 44 height 5
click at [724, 26] on span "Participants" at bounding box center [724, 25] width 36 height 7
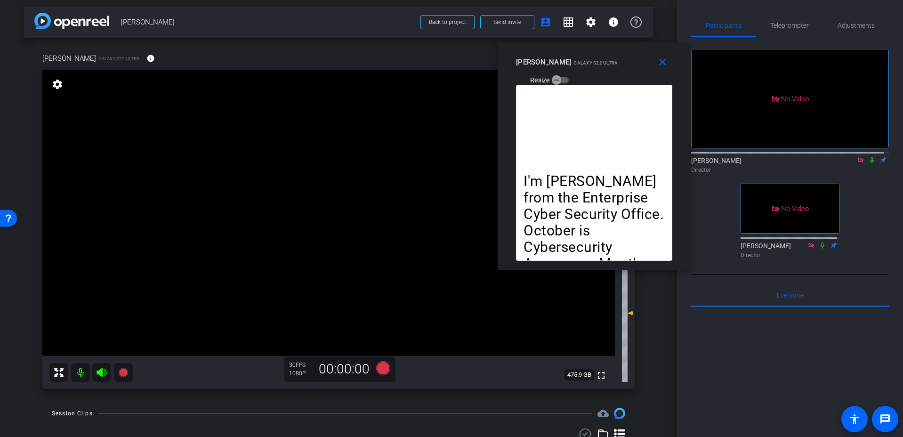
click at [652, 315] on div "arrow_back John Venturelli Back to project Send invite account_box grid_on sett…" at bounding box center [338, 215] width 677 height 437
click at [381, 370] on icon at bounding box center [383, 368] width 14 height 14
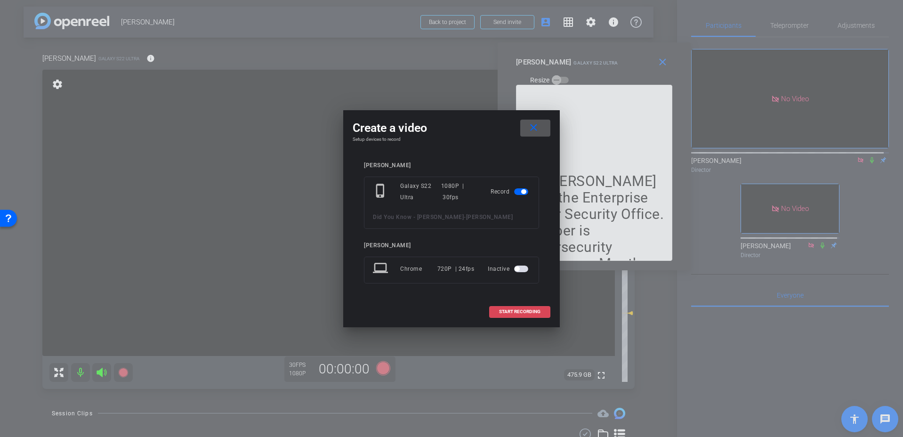
click at [538, 306] on span at bounding box center [520, 311] width 60 height 23
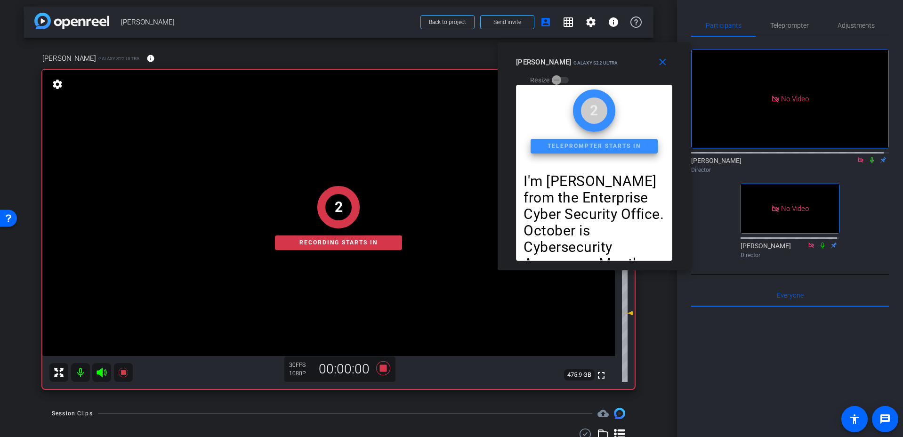
click at [868, 157] on icon at bounding box center [872, 160] width 8 height 7
click at [873, 174] on div "No Video Adria Siu Director No Video Steve Norfleet Director" at bounding box center [790, 149] width 198 height 225
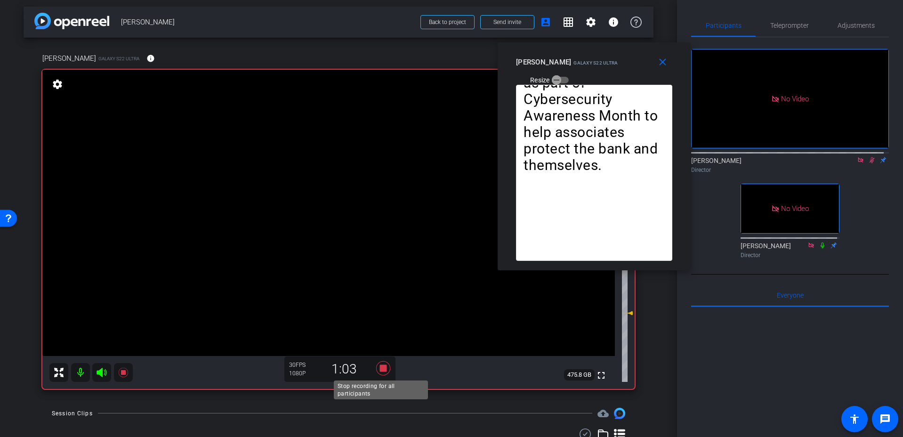
click at [380, 368] on icon at bounding box center [383, 368] width 14 height 14
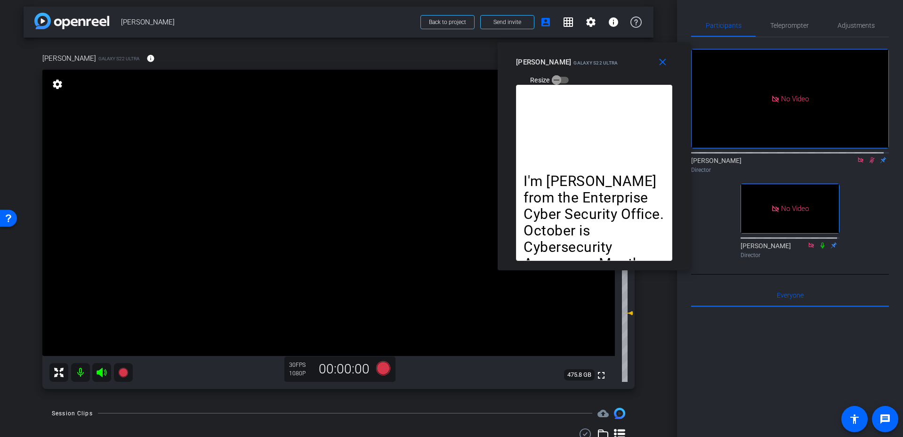
click at [869, 157] on icon at bounding box center [872, 160] width 8 height 7
click at [882, 172] on div "No Video Adria Siu Director No Video Steve Norfleet Director" at bounding box center [790, 149] width 198 height 225
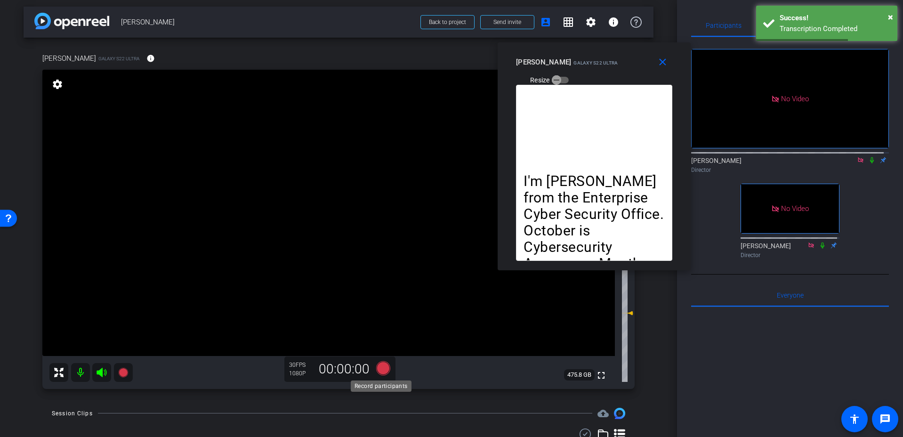
click at [380, 367] on icon at bounding box center [383, 368] width 14 height 14
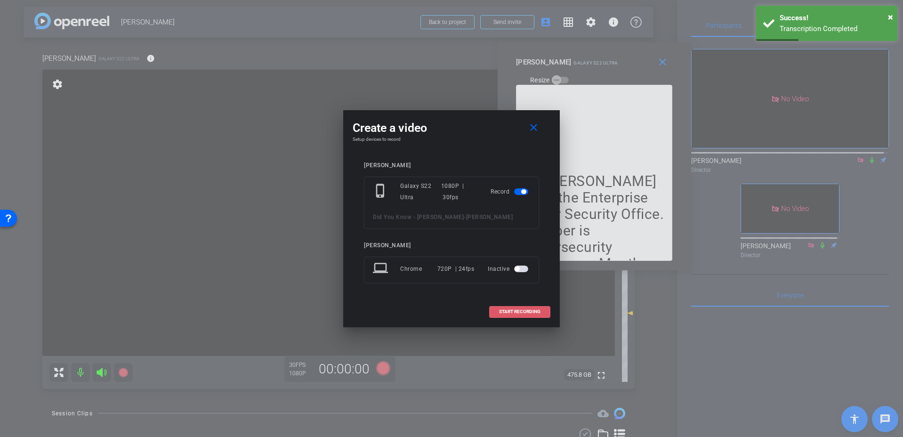
click at [530, 307] on span at bounding box center [520, 311] width 60 height 23
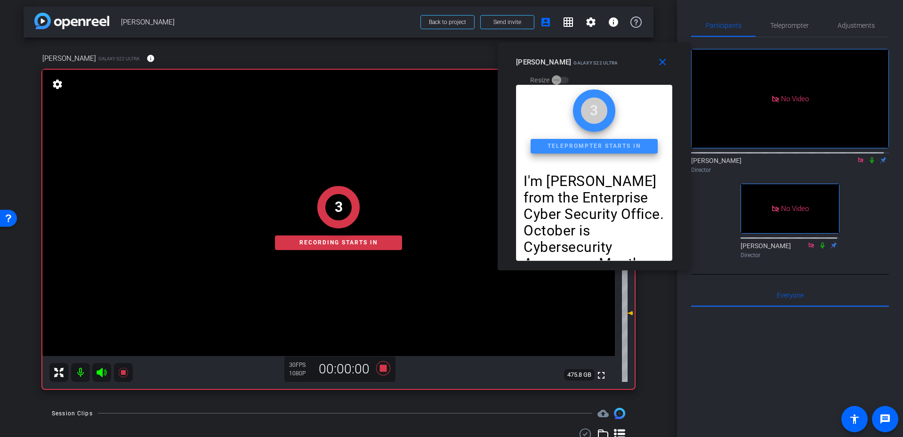
click at [868, 157] on icon at bounding box center [872, 160] width 8 height 7
click at [876, 172] on div "No Video Adria Siu Director No Video Steve Norfleet Director" at bounding box center [790, 149] width 198 height 225
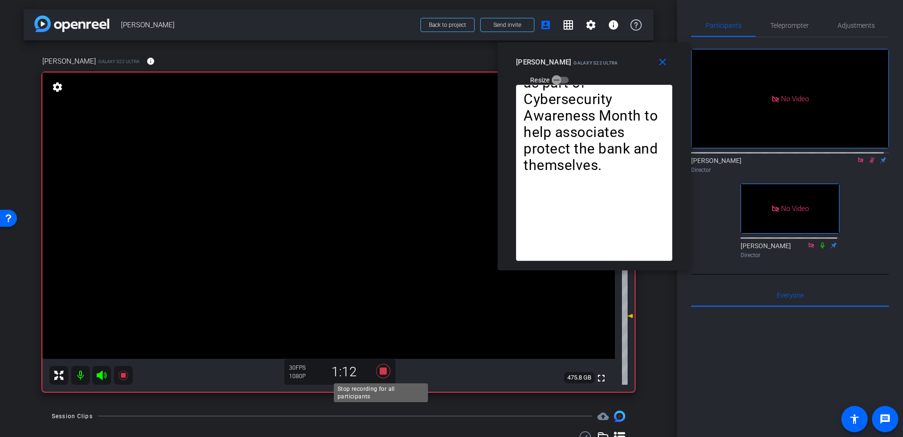
click at [384, 371] on icon at bounding box center [383, 371] width 14 height 14
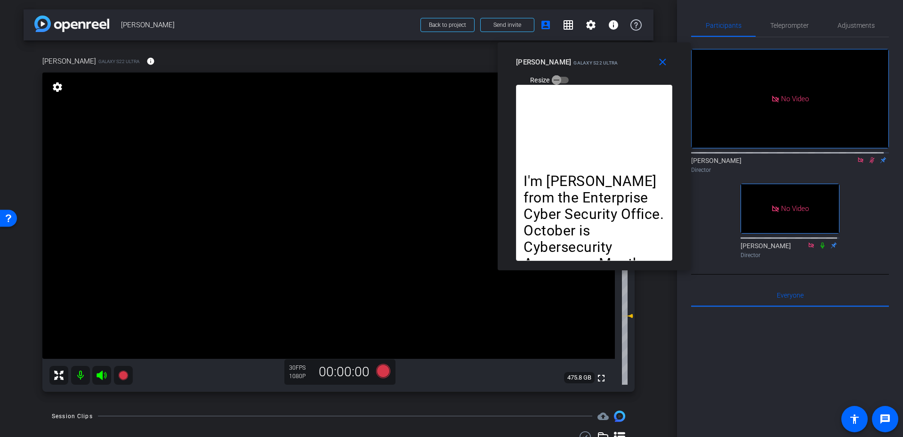
click at [868, 157] on icon at bounding box center [872, 160] width 8 height 7
click at [868, 186] on div "No Video Adria Siu Director No Video Steve Norfleet Director" at bounding box center [790, 149] width 198 height 225
click at [657, 64] on mat-icon "close" at bounding box center [663, 62] width 12 height 12
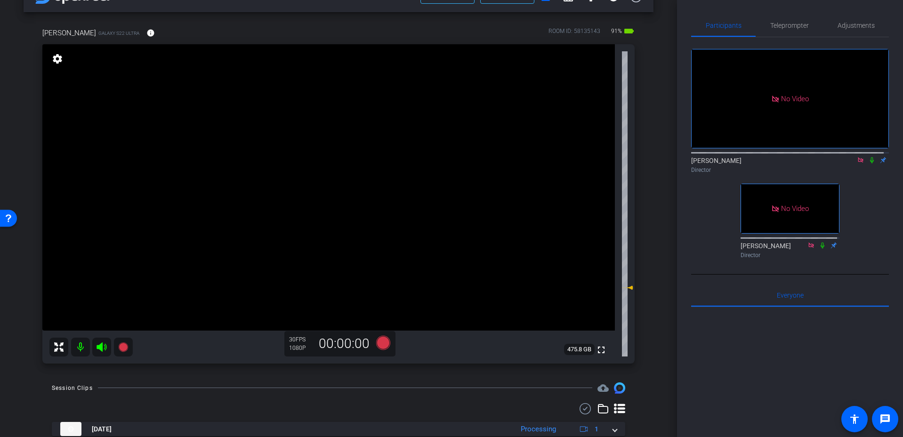
scroll to position [99, 0]
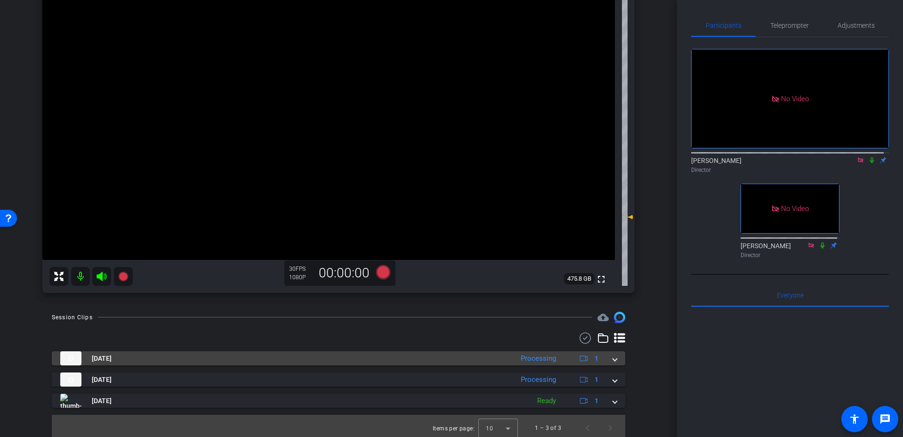
click at [218, 354] on mat-panel-title "Sep 19, 2025" at bounding box center [284, 358] width 448 height 14
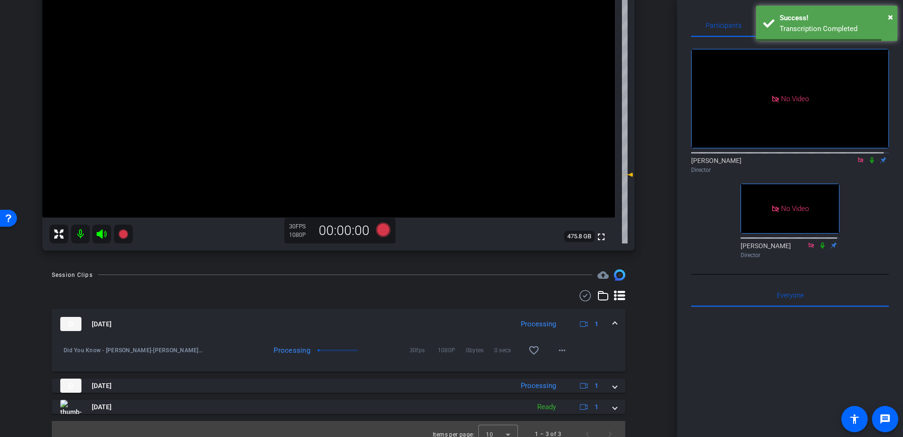
scroll to position [152, 0]
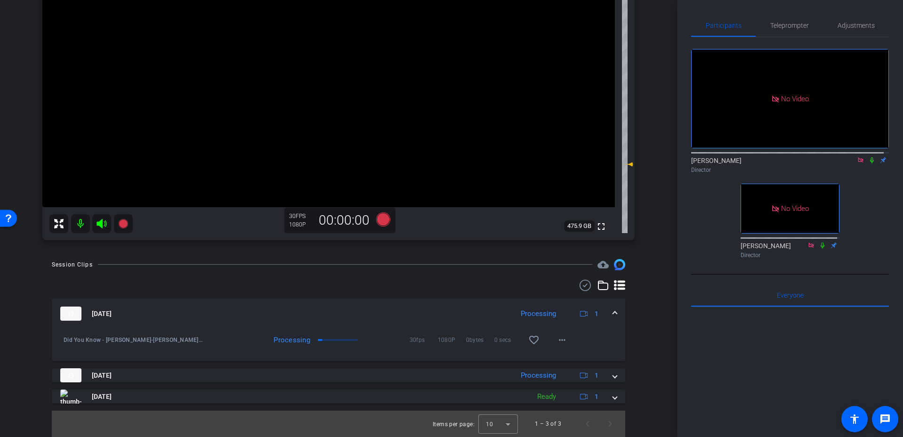
click at [868, 157] on icon at bounding box center [872, 160] width 8 height 7
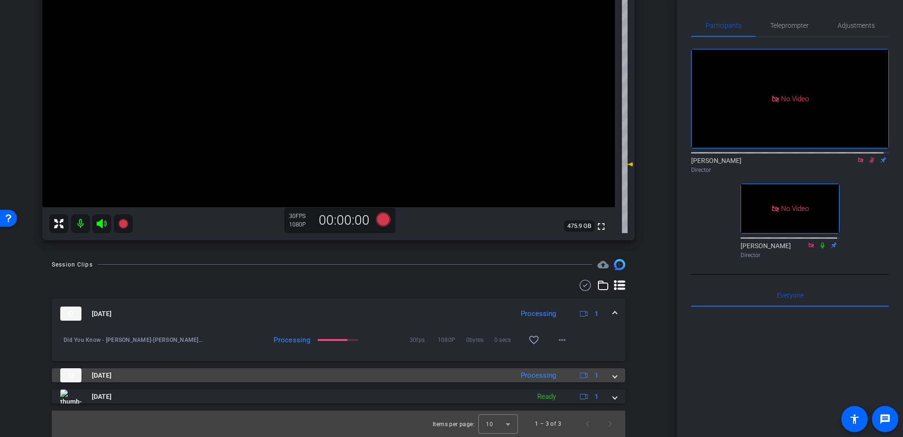
click at [172, 375] on mat-panel-title "Sep 19, 2025" at bounding box center [284, 375] width 448 height 14
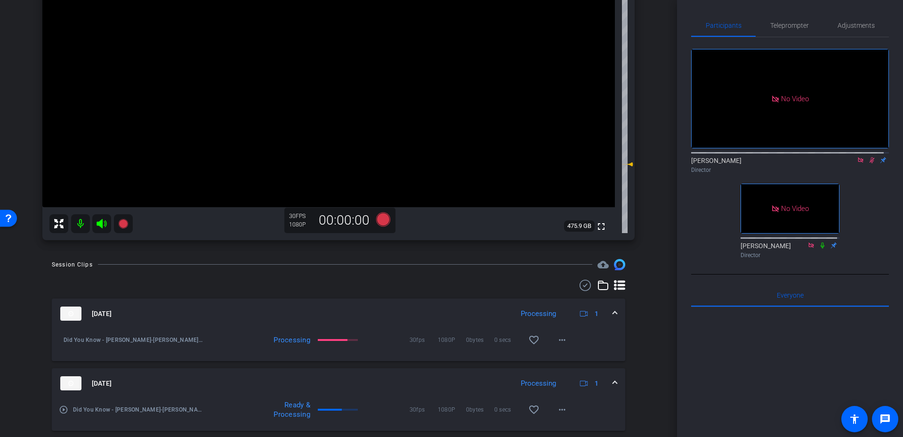
scroll to position [200, 0]
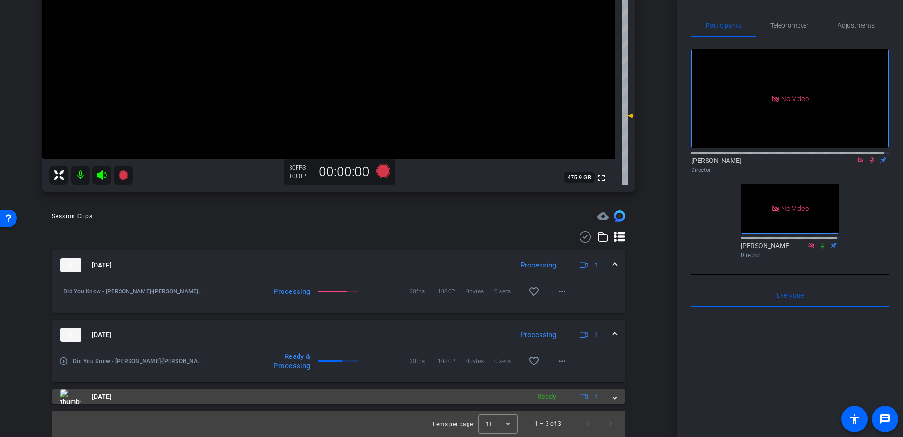
click at [182, 394] on mat-panel-title "Sep 19, 2025" at bounding box center [292, 396] width 465 height 14
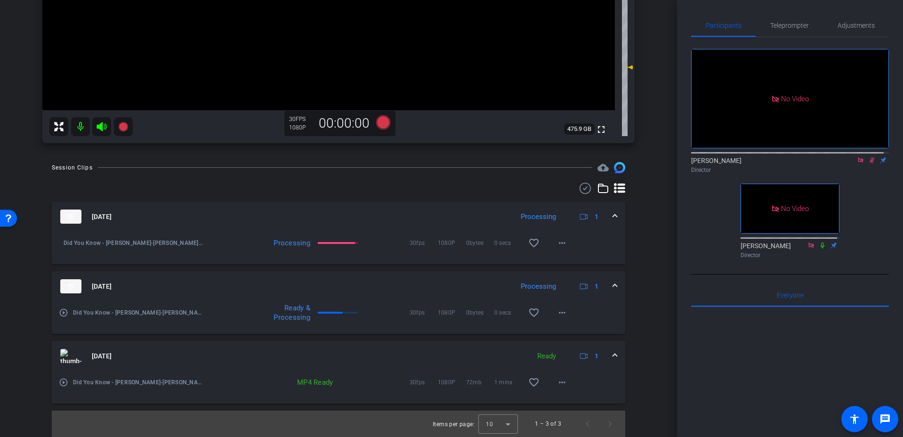
scroll to position [247, 0]
click at [64, 245] on mat-icon "play_circle_outline" at bounding box center [63, 244] width 9 height 9
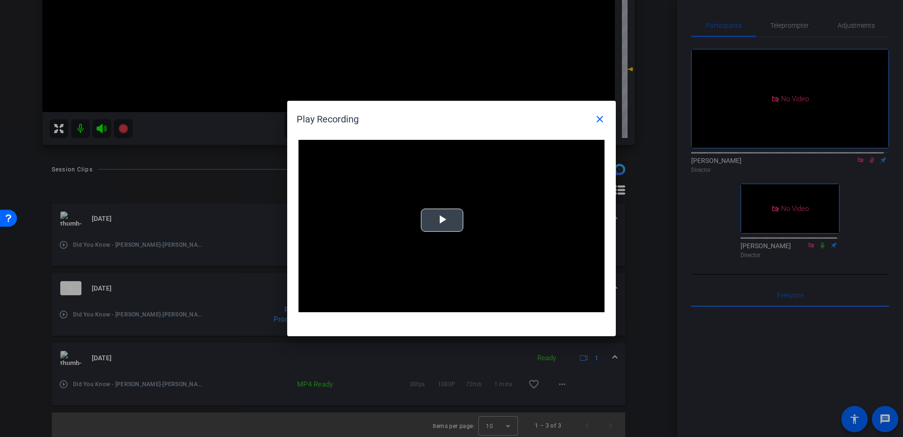
click at [442, 220] on span "Video Player" at bounding box center [442, 220] width 0 height 0
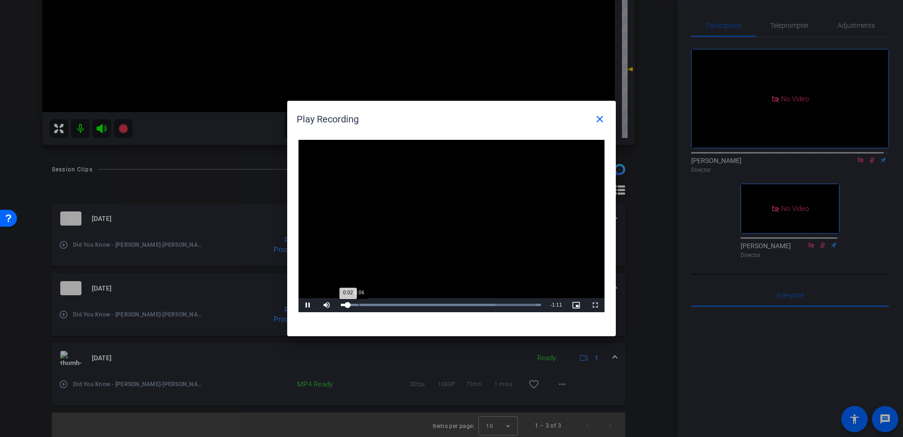
click at [359, 304] on div "Loaded : 100.00% 0:06 0:02" at bounding box center [441, 305] width 200 height 2
click at [411, 302] on div "Loaded : 100.00% 0:25 0:25" at bounding box center [440, 305] width 209 height 14
click at [464, 306] on div "Loaded : 100.00% 0:44 0:25" at bounding box center [440, 305] width 209 height 14
click at [508, 304] on div "Loaded : 100.00% 1:00 0:45" at bounding box center [441, 305] width 200 height 2
click at [522, 304] on div "Loaded : 100.00% 1:06 1:02" at bounding box center [441, 305] width 200 height 2
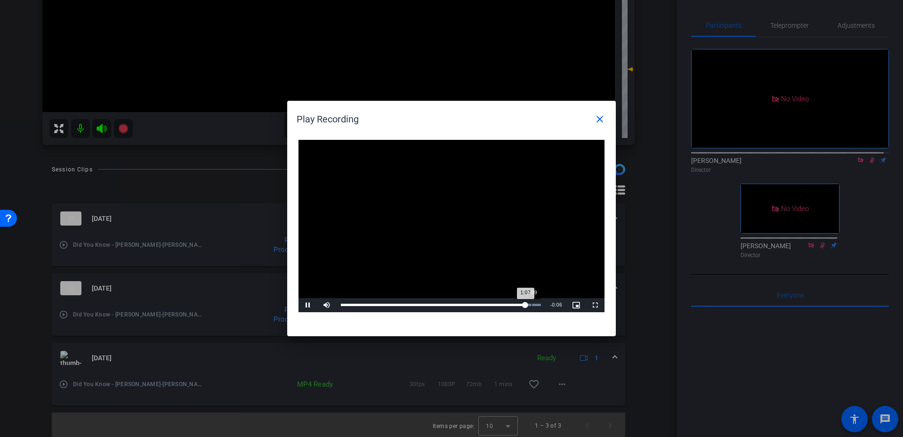
click at [531, 304] on div "Loaded : 100.00% 1:09 1:07" at bounding box center [441, 305] width 200 height 2
click at [528, 305] on div "Loaded : 100.00% 1:08 1:11" at bounding box center [441, 305] width 200 height 2
click at [525, 306] on div "1:07" at bounding box center [434, 305] width 186 height 2
click at [523, 305] on div "1:07" at bounding box center [434, 305] width 186 height 2
click at [598, 120] on mat-icon "close" at bounding box center [599, 118] width 11 height 11
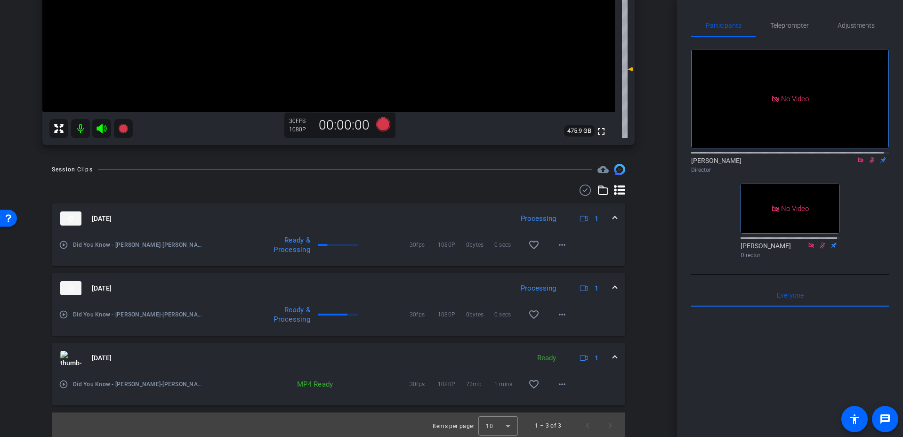
click at [869, 157] on icon at bounding box center [871, 160] width 5 height 6
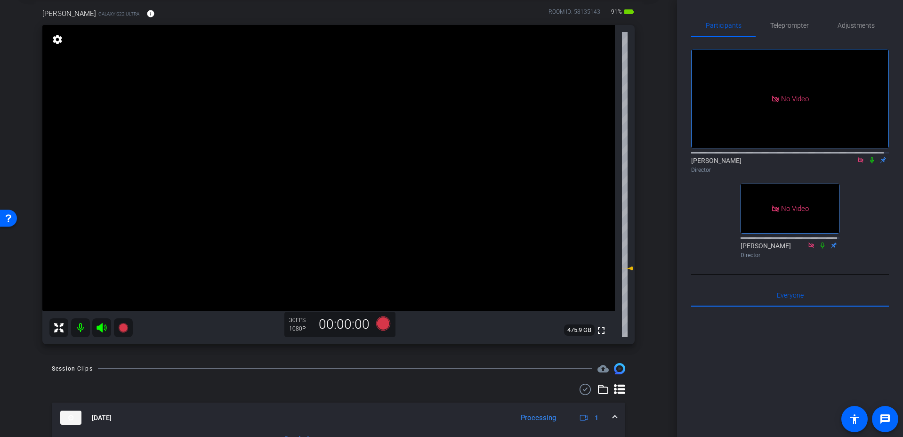
scroll to position [0, 0]
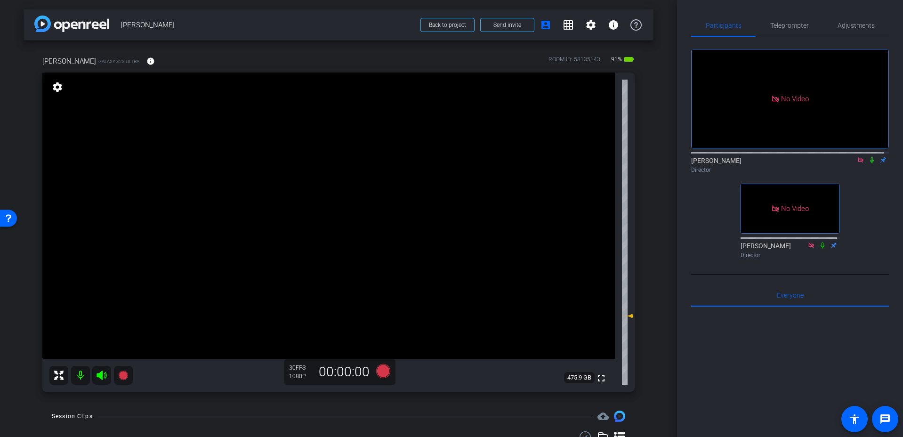
click at [652, 224] on div "arrow_back John Venturelli Back to project Send invite account_box grid_on sett…" at bounding box center [338, 218] width 677 height 437
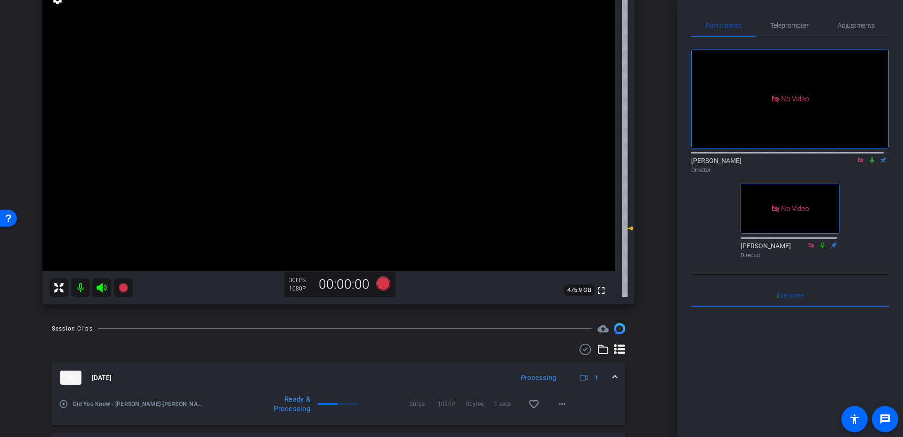
scroll to position [43, 0]
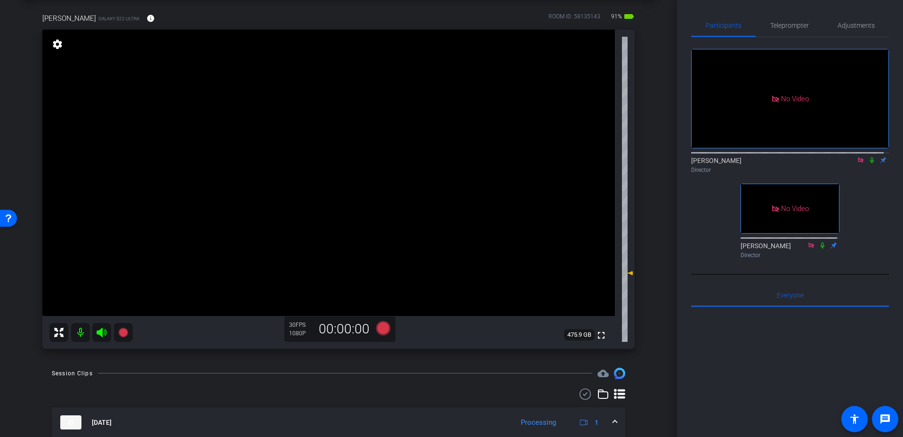
click at [205, 15] on div "John Galaxy S22 Ultra info ROOM ID: 58135143 91% battery_std" at bounding box center [338, 18] width 592 height 23
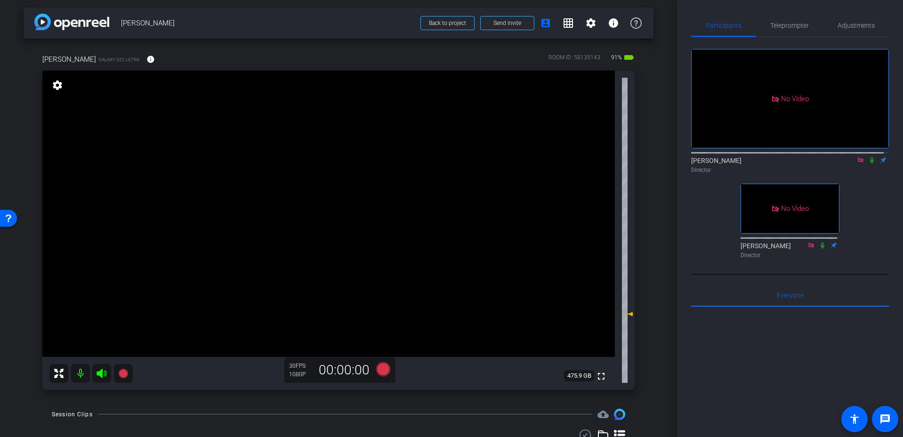
scroll to position [0, 0]
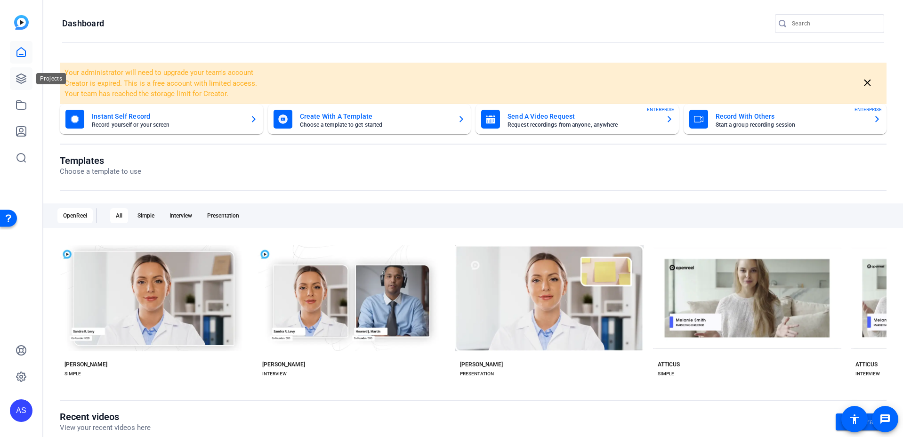
click at [22, 76] on icon at bounding box center [21, 78] width 11 height 11
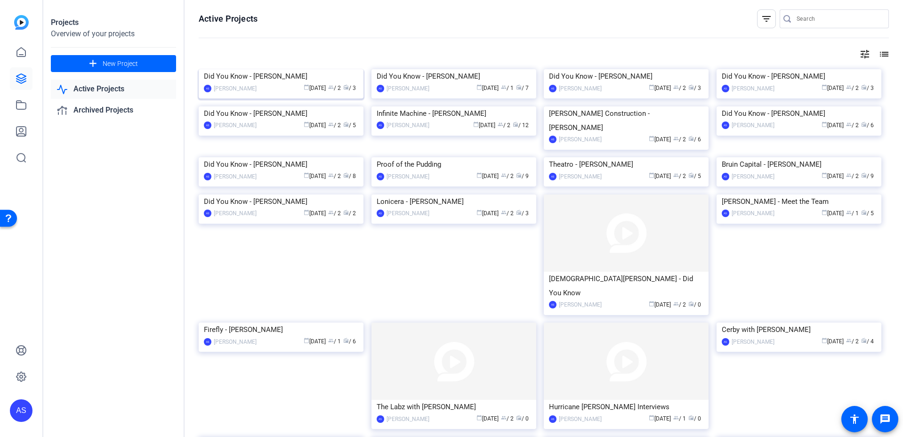
click at [299, 69] on img at bounding box center [281, 69] width 165 height 0
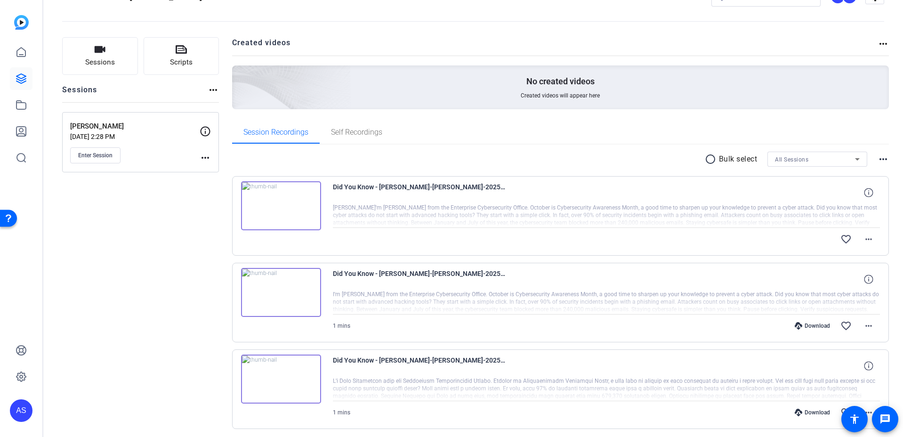
scroll to position [65, 0]
